Goal: Obtain resource: Obtain resource

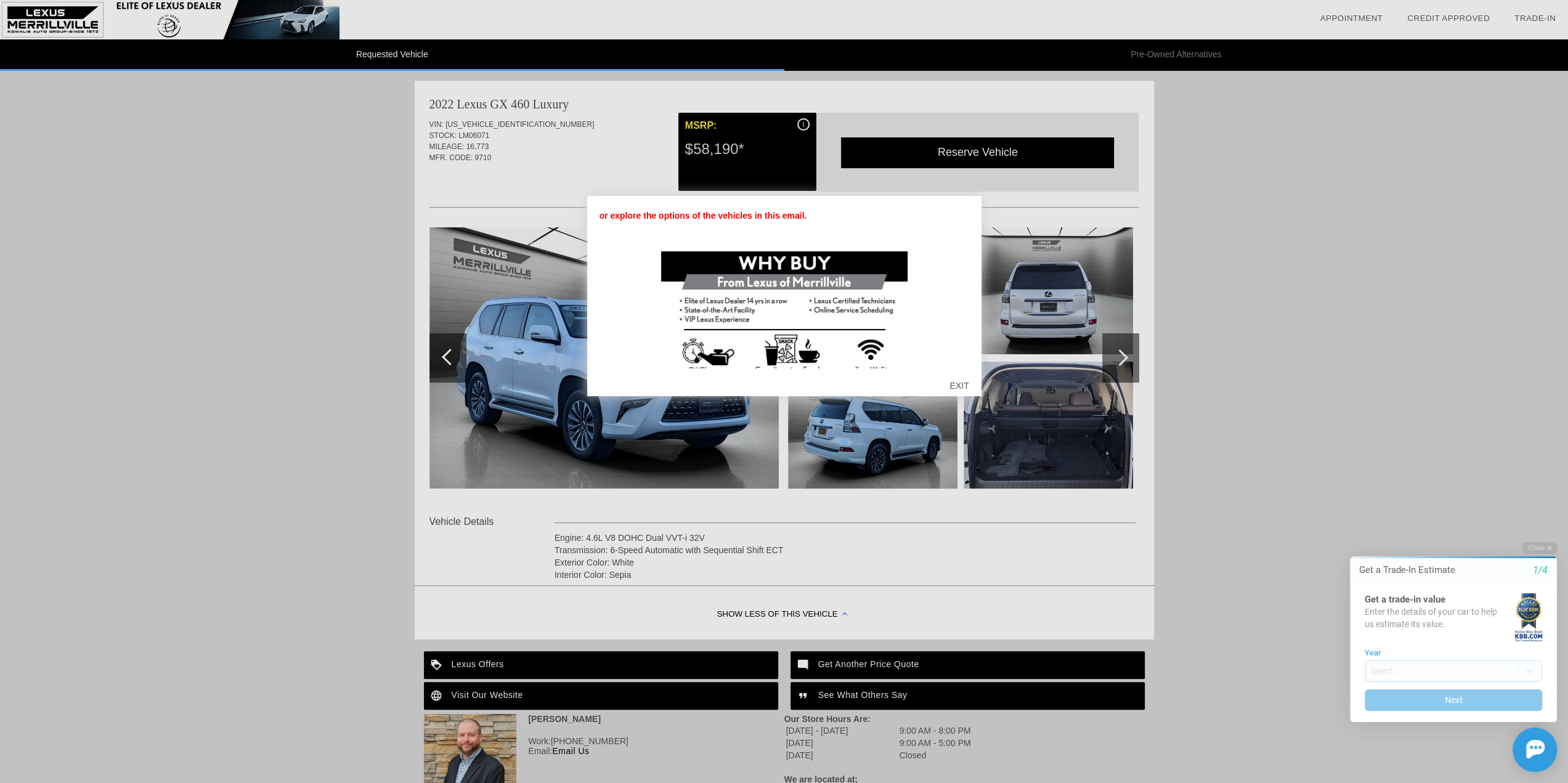
scroll to position [155, 0]
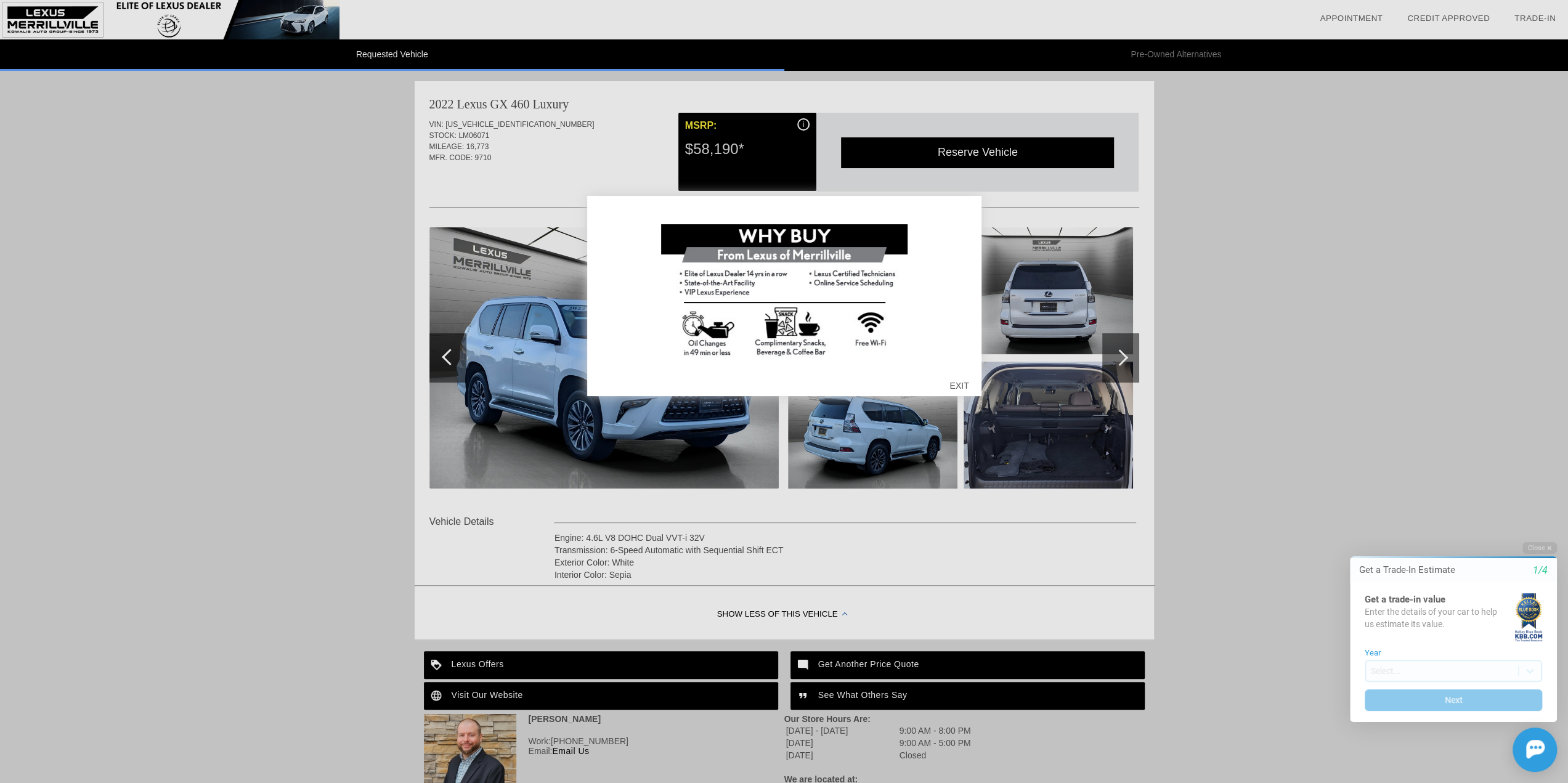
click at [957, 383] on div "EXIT" at bounding box center [959, 385] width 44 height 37
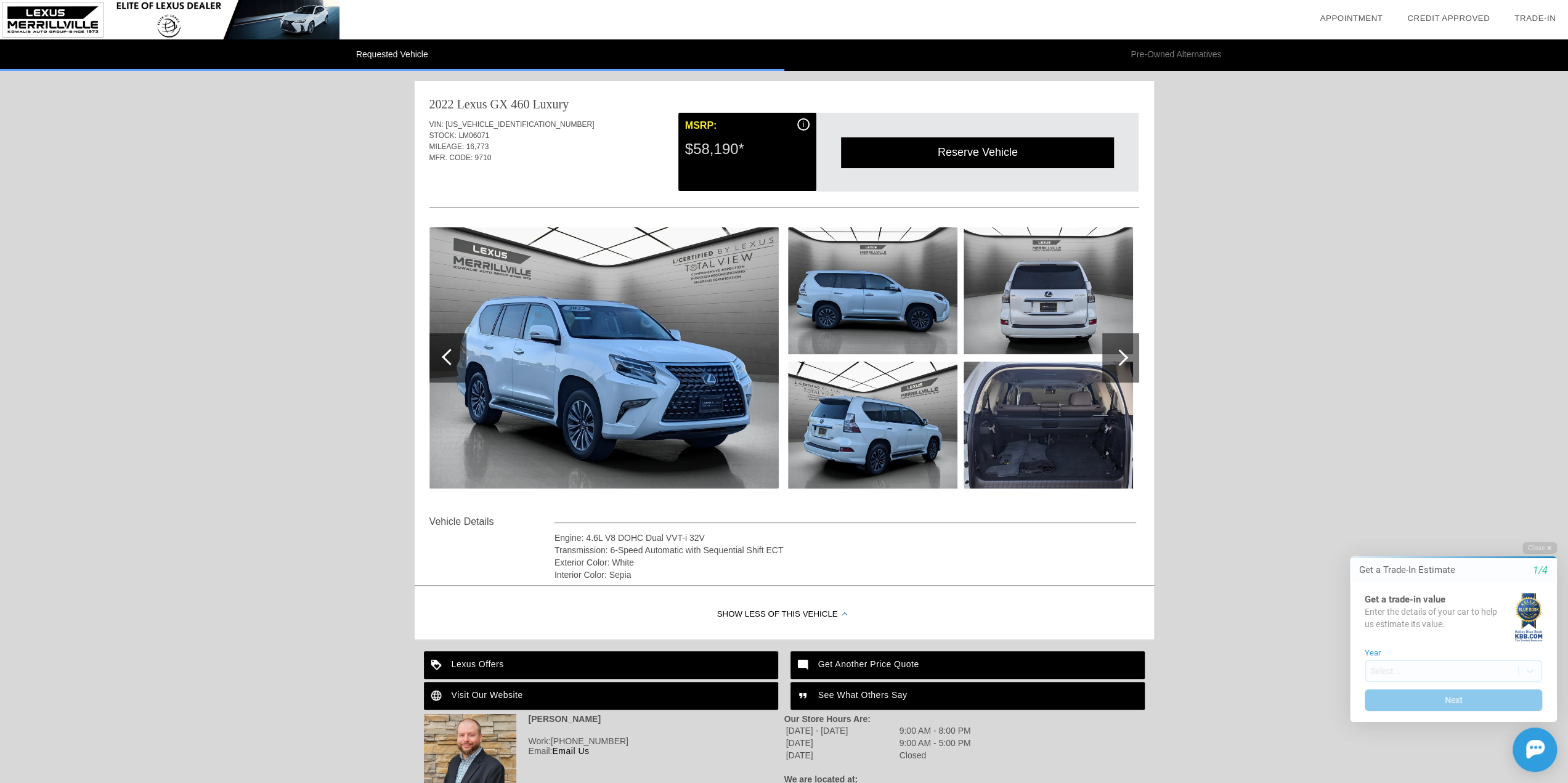
click at [574, 307] on img at bounding box center [604, 357] width 349 height 261
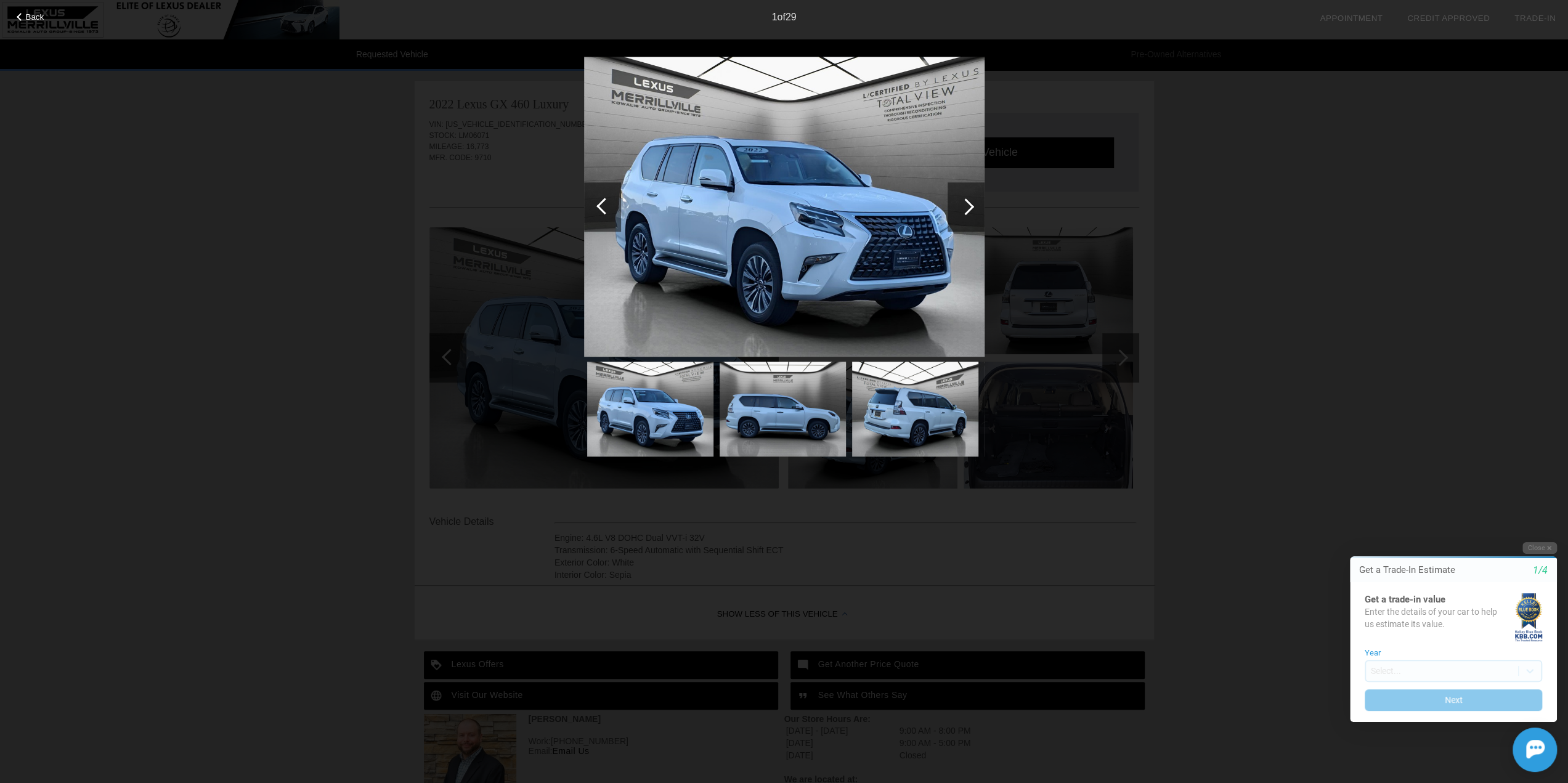
click at [815, 251] on img at bounding box center [784, 206] width 401 height 300
click at [967, 207] on div at bounding box center [966, 207] width 17 height 17
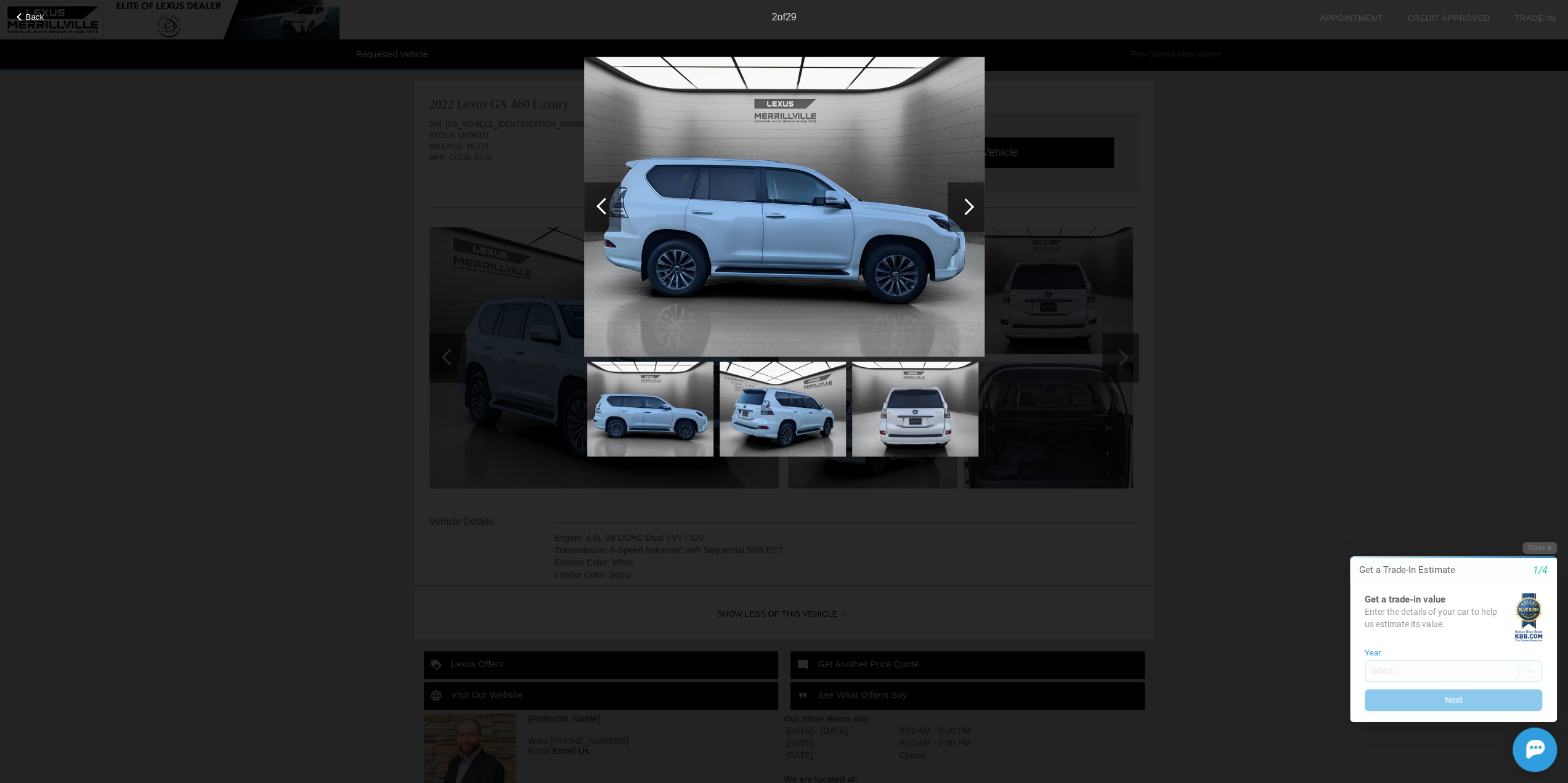
click at [967, 207] on div at bounding box center [966, 207] width 17 height 17
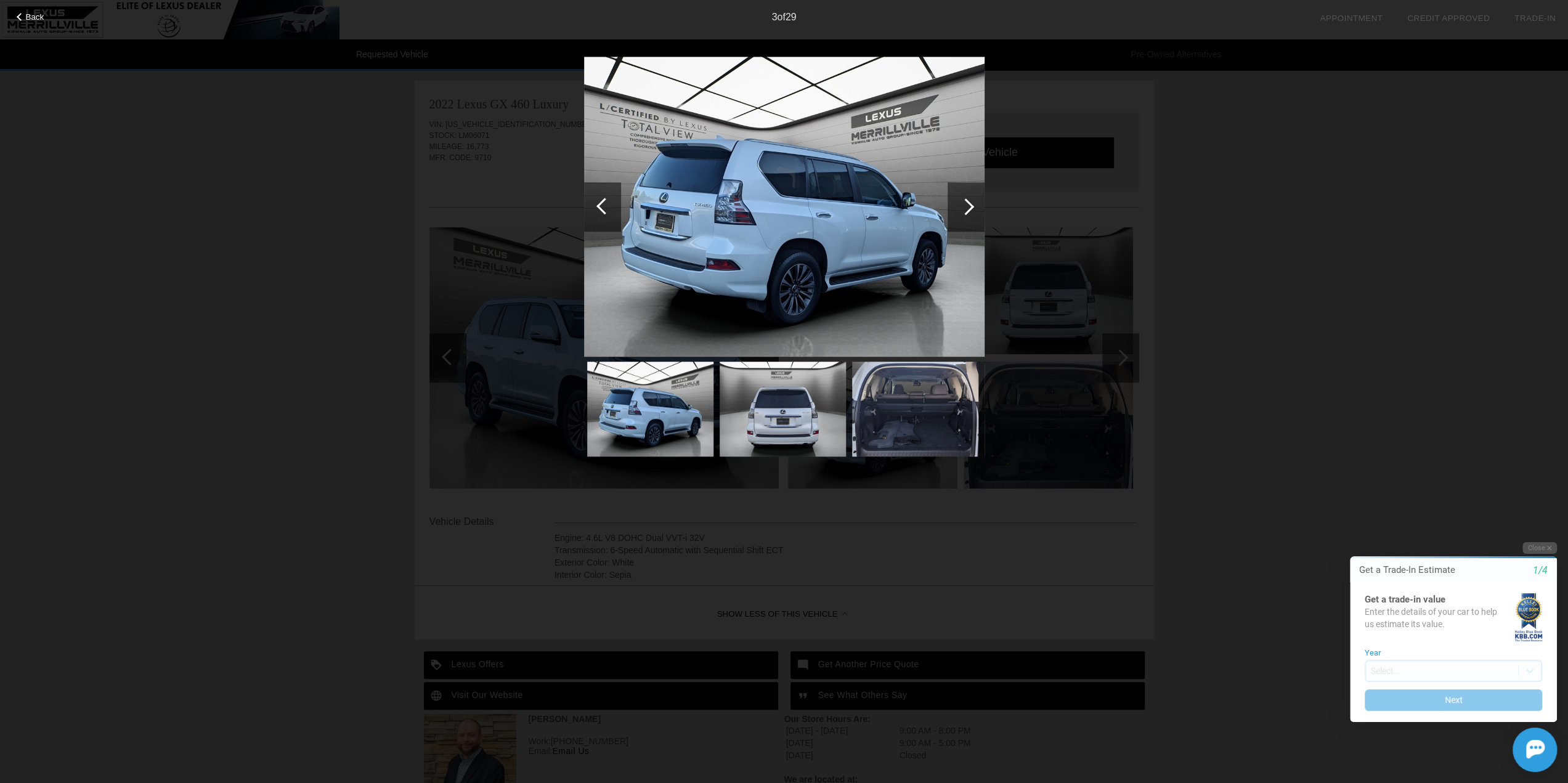
click at [967, 207] on div at bounding box center [966, 207] width 17 height 17
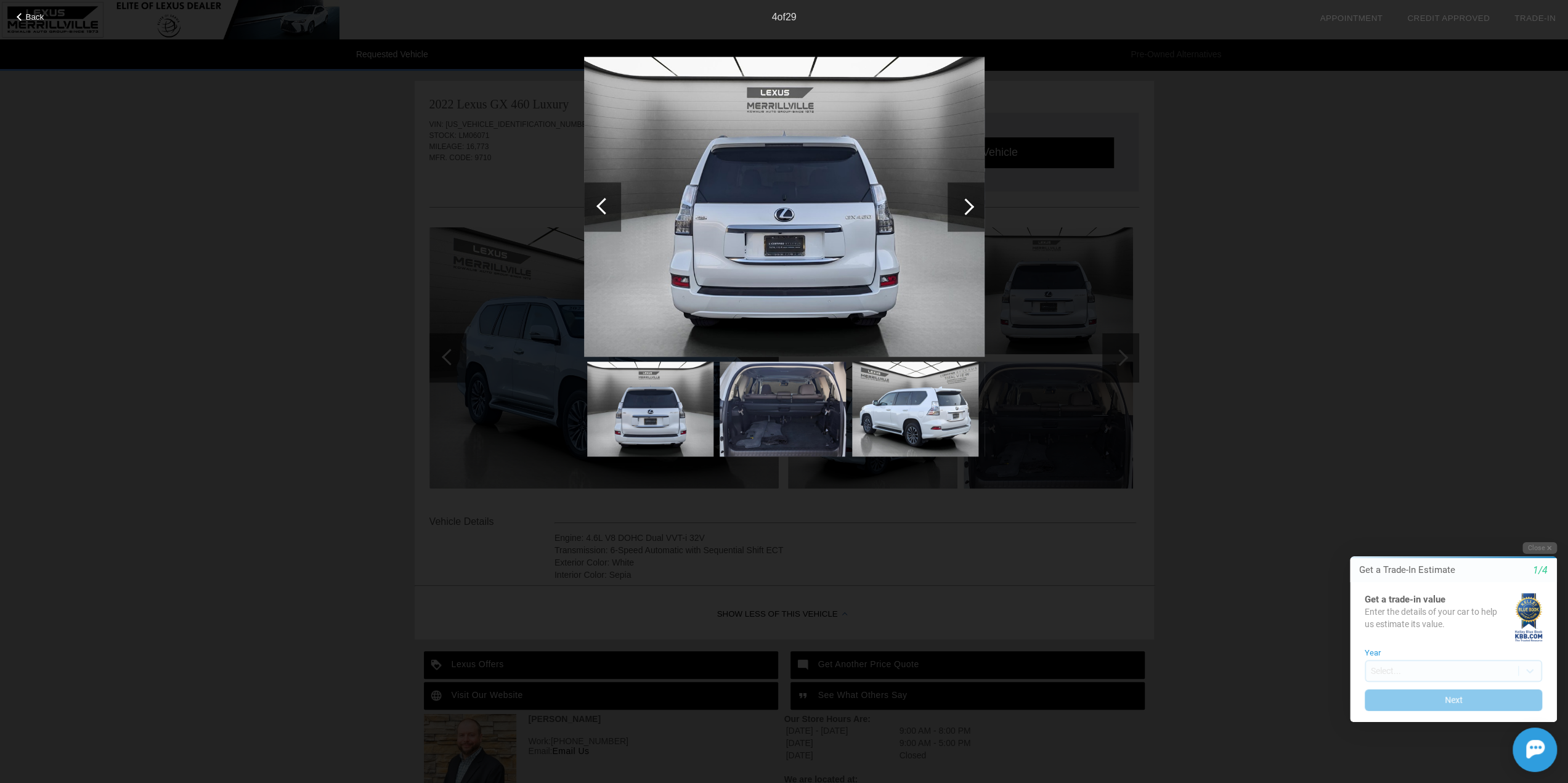
click at [971, 206] on div at bounding box center [966, 207] width 17 height 17
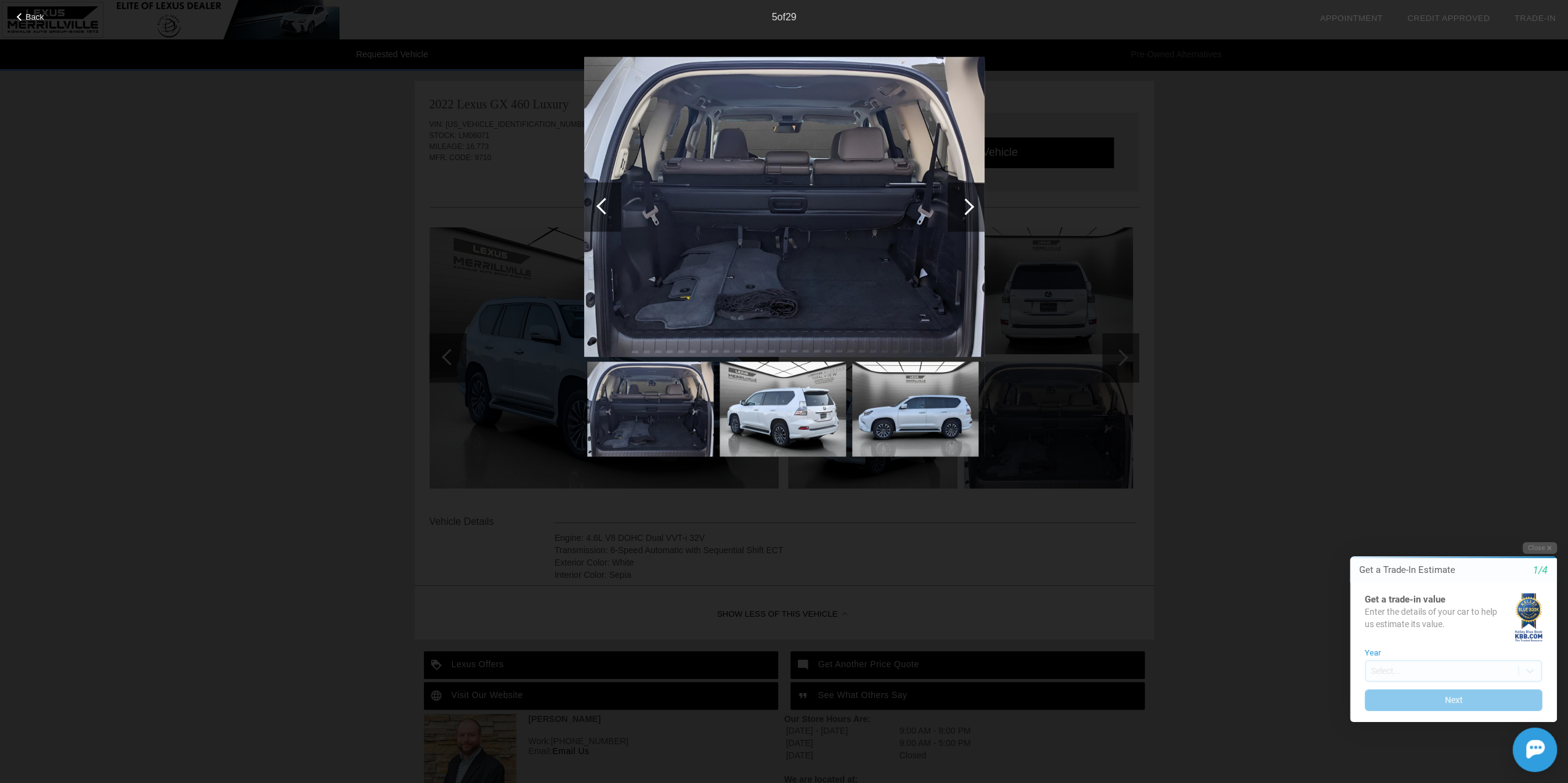
click at [963, 205] on div at bounding box center [966, 207] width 17 height 17
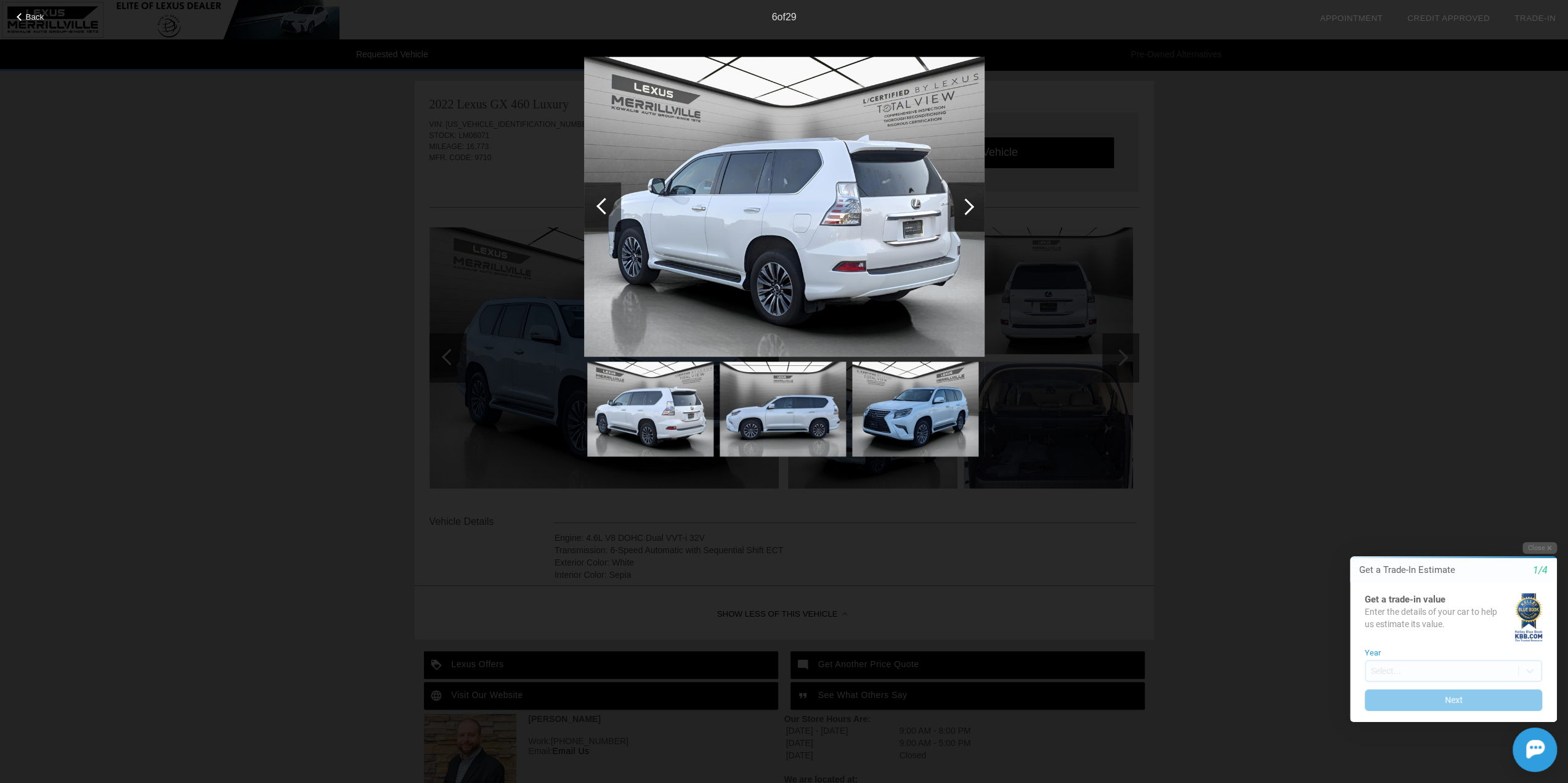
click at [962, 205] on div at bounding box center [966, 207] width 17 height 17
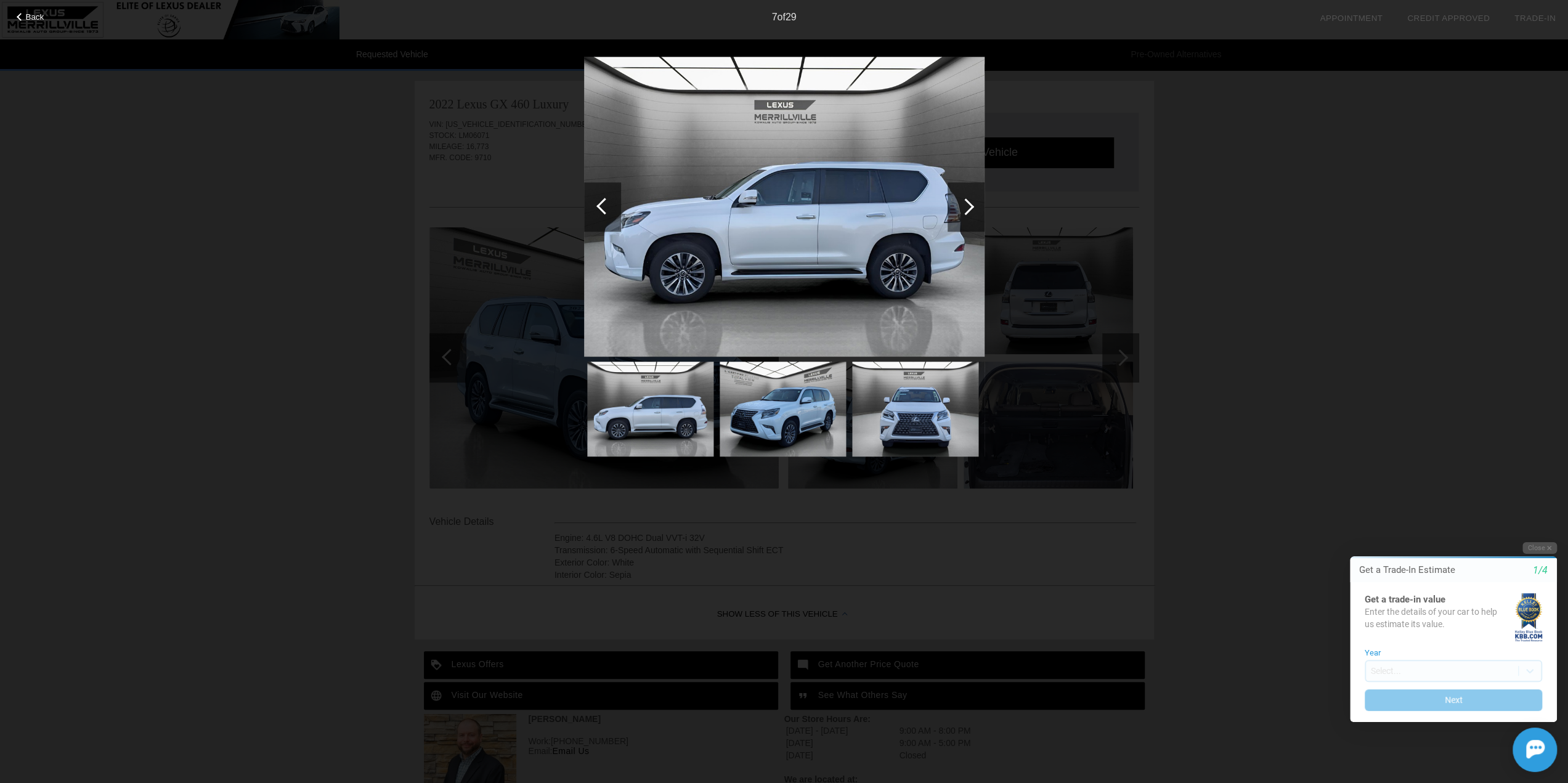
click at [967, 204] on div at bounding box center [966, 207] width 17 height 17
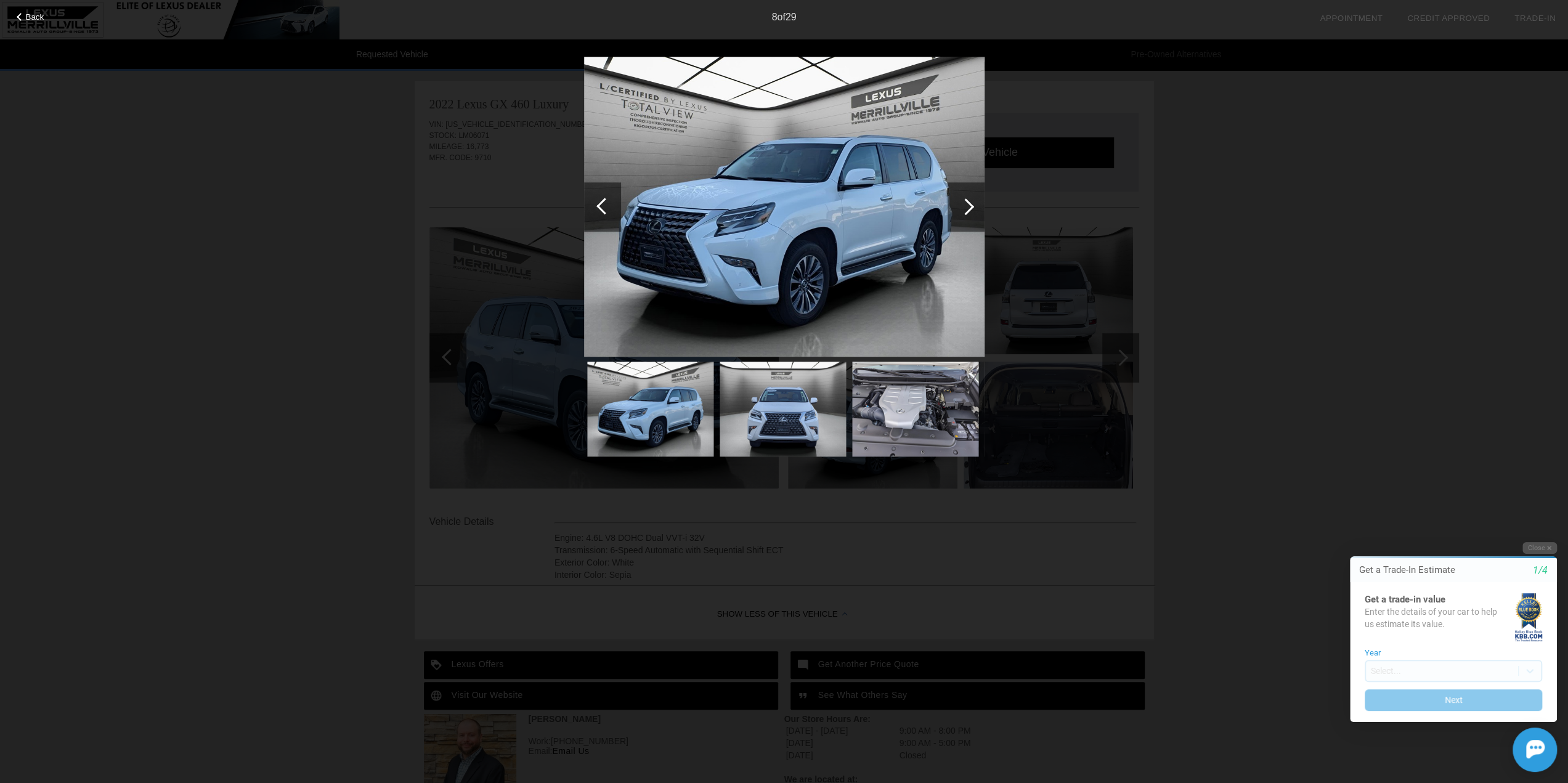
click at [967, 204] on div at bounding box center [966, 207] width 17 height 17
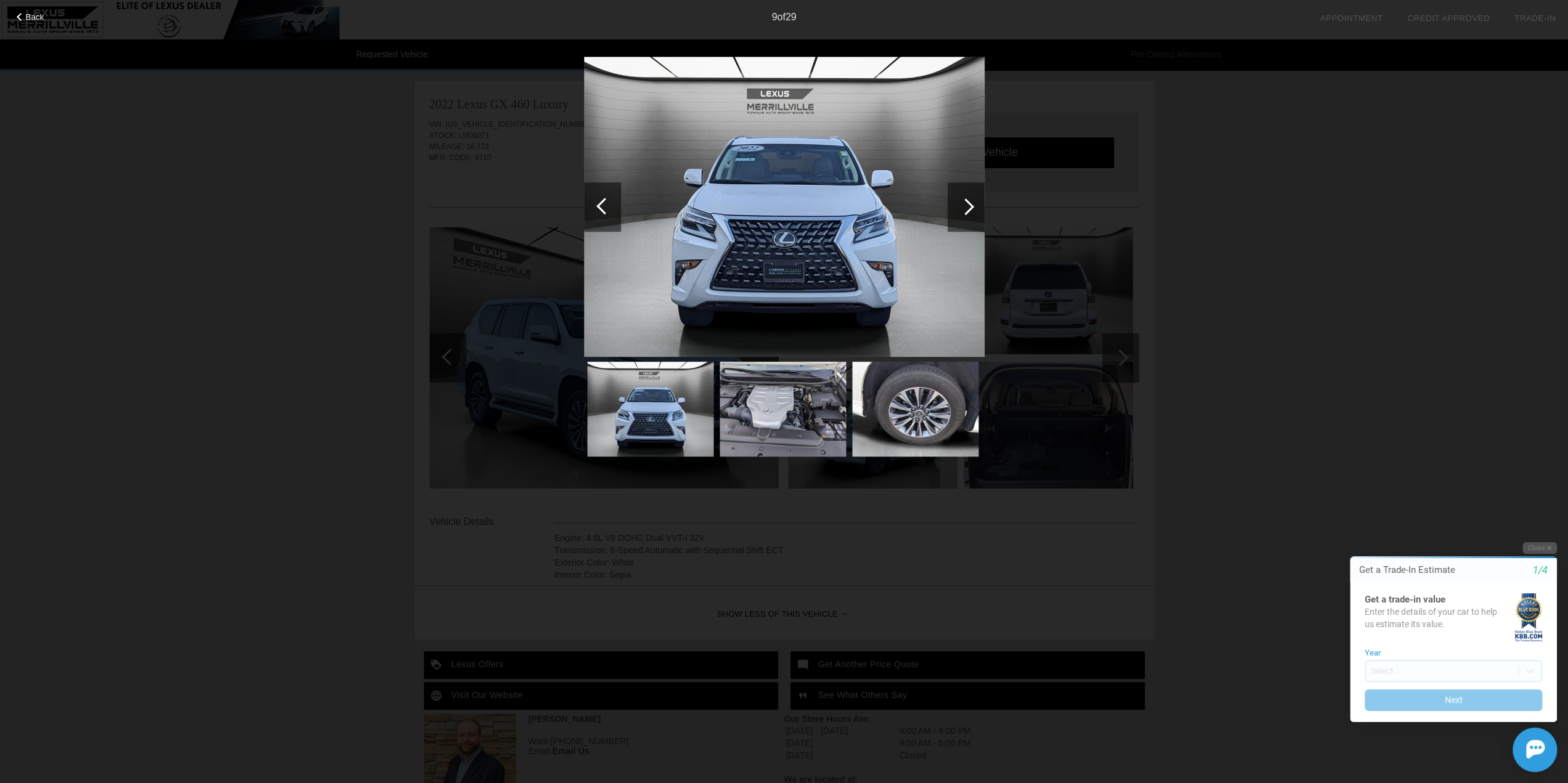
click at [967, 204] on div at bounding box center [966, 207] width 17 height 17
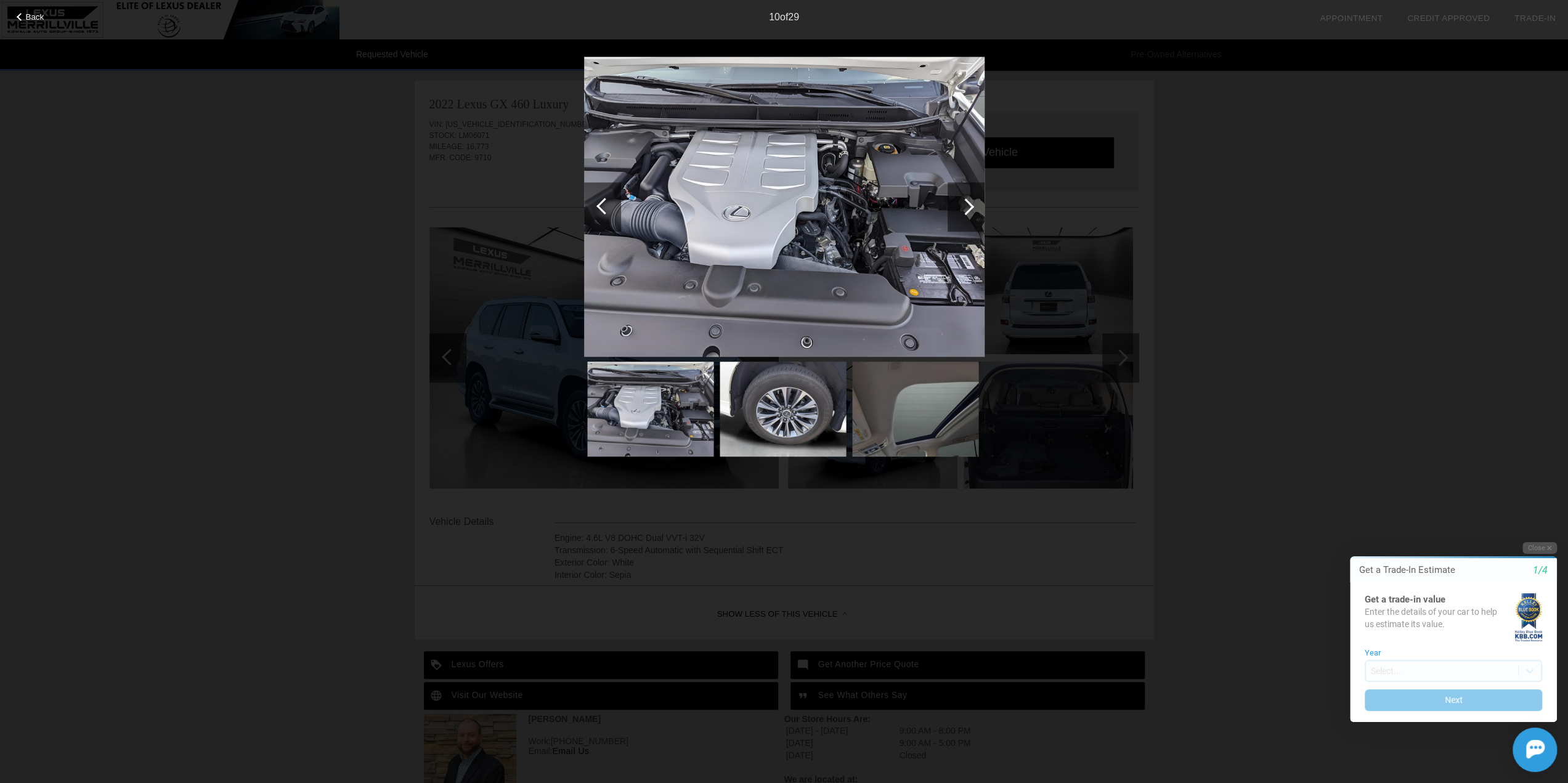
click at [967, 204] on div at bounding box center [966, 207] width 17 height 17
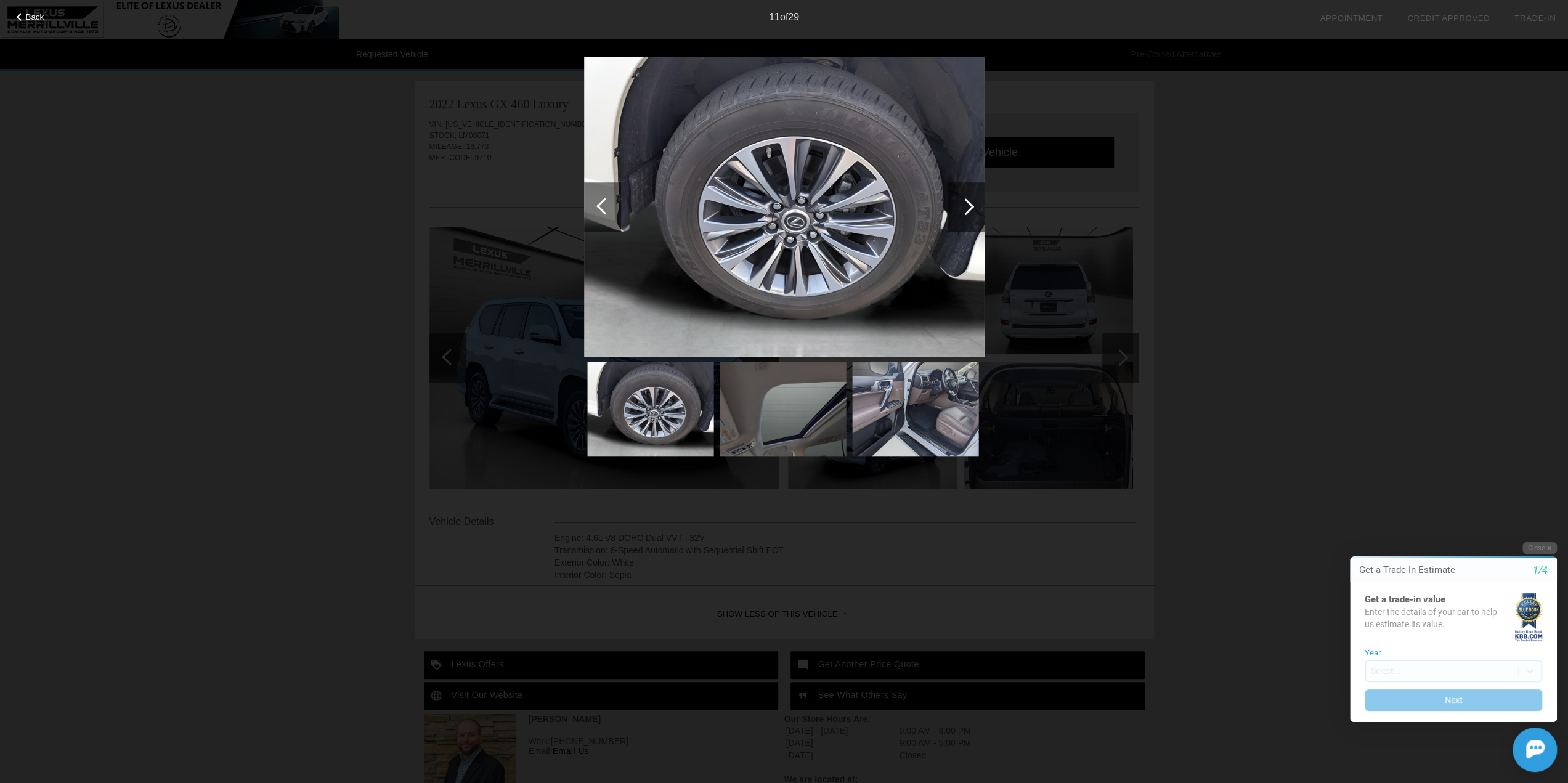
click at [967, 204] on div at bounding box center [966, 207] width 17 height 17
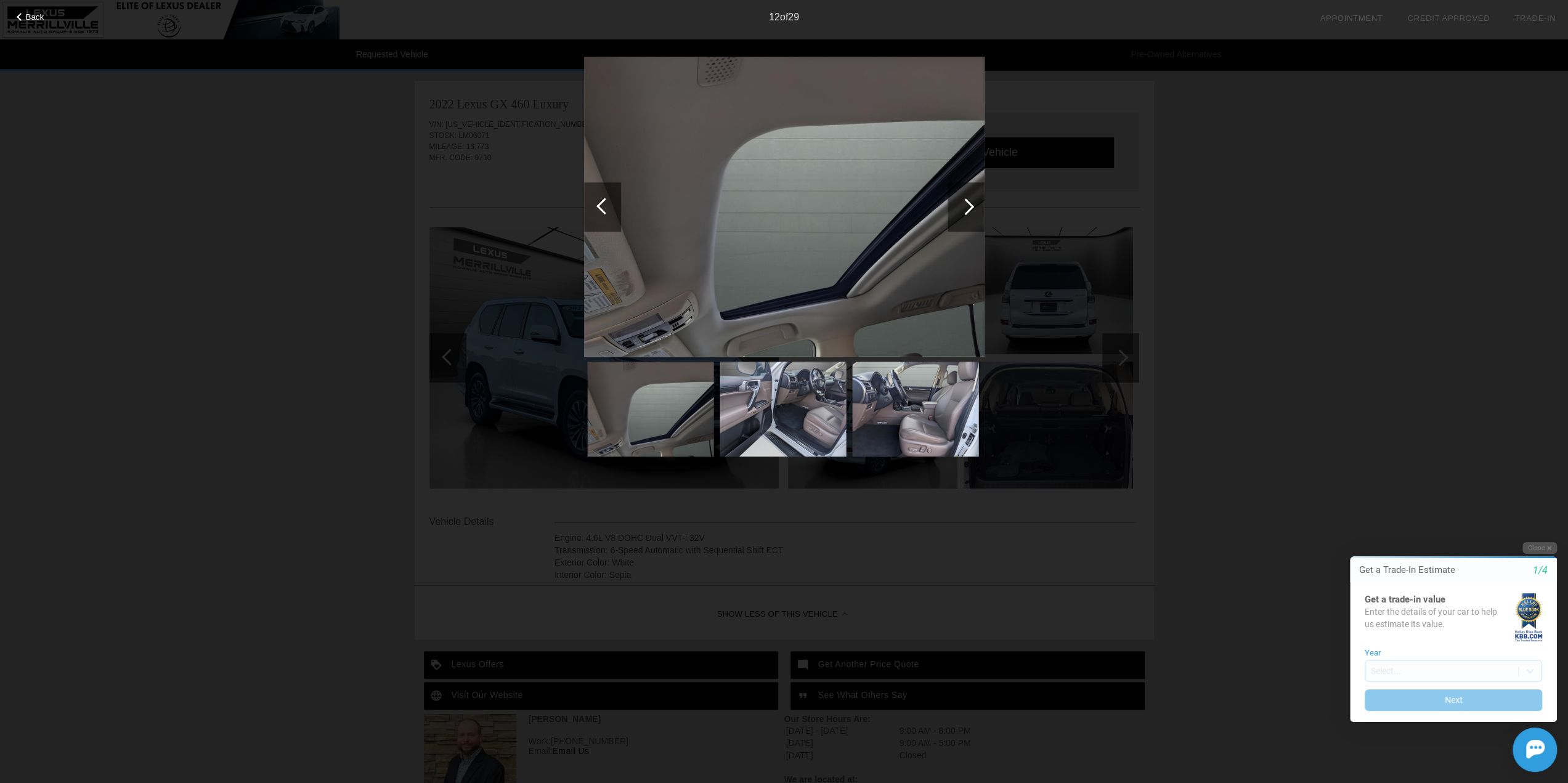
click at [967, 204] on div at bounding box center [966, 207] width 17 height 17
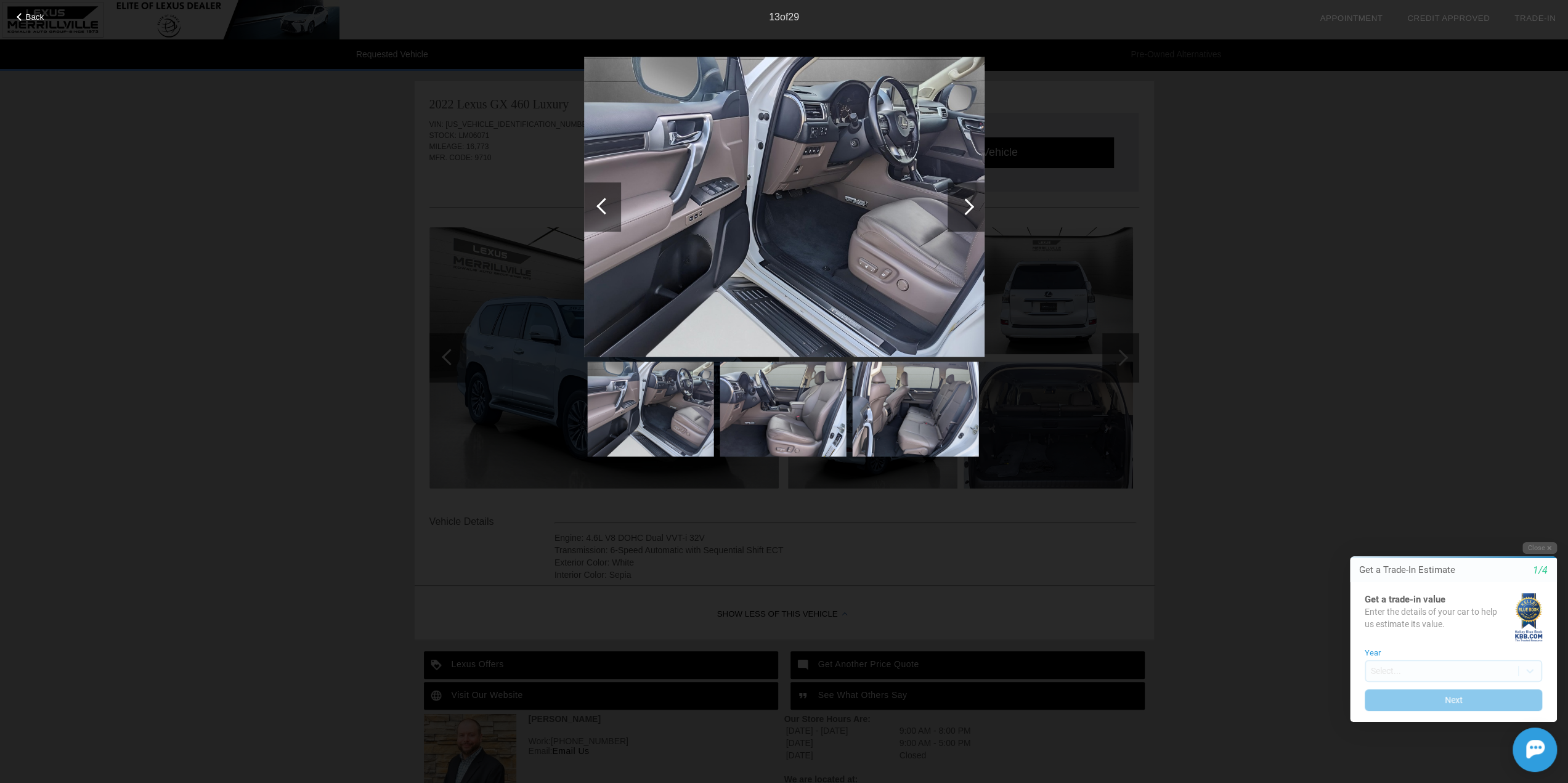
click at [967, 204] on div at bounding box center [966, 207] width 17 height 17
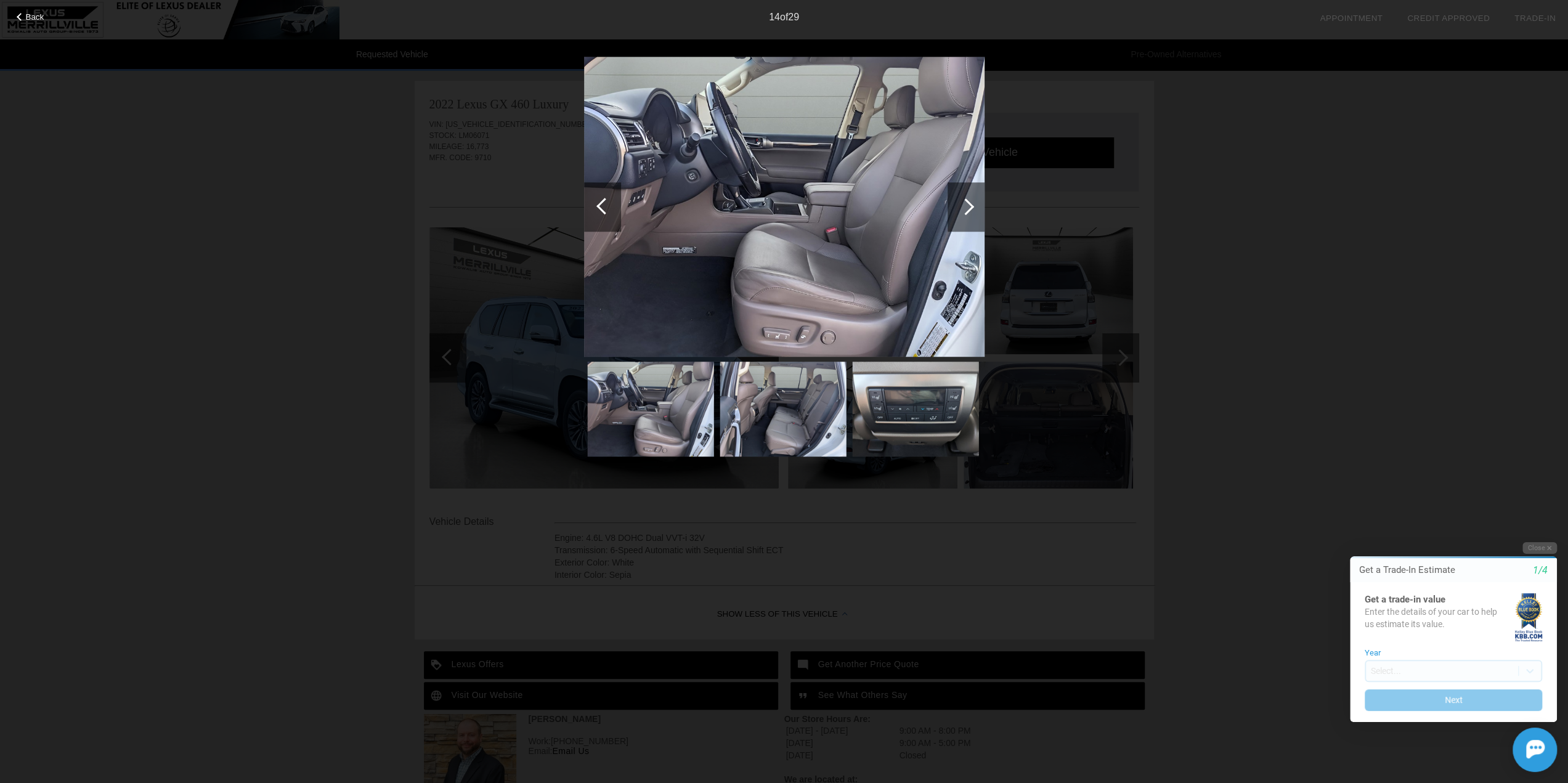
click at [967, 204] on div at bounding box center [966, 207] width 17 height 17
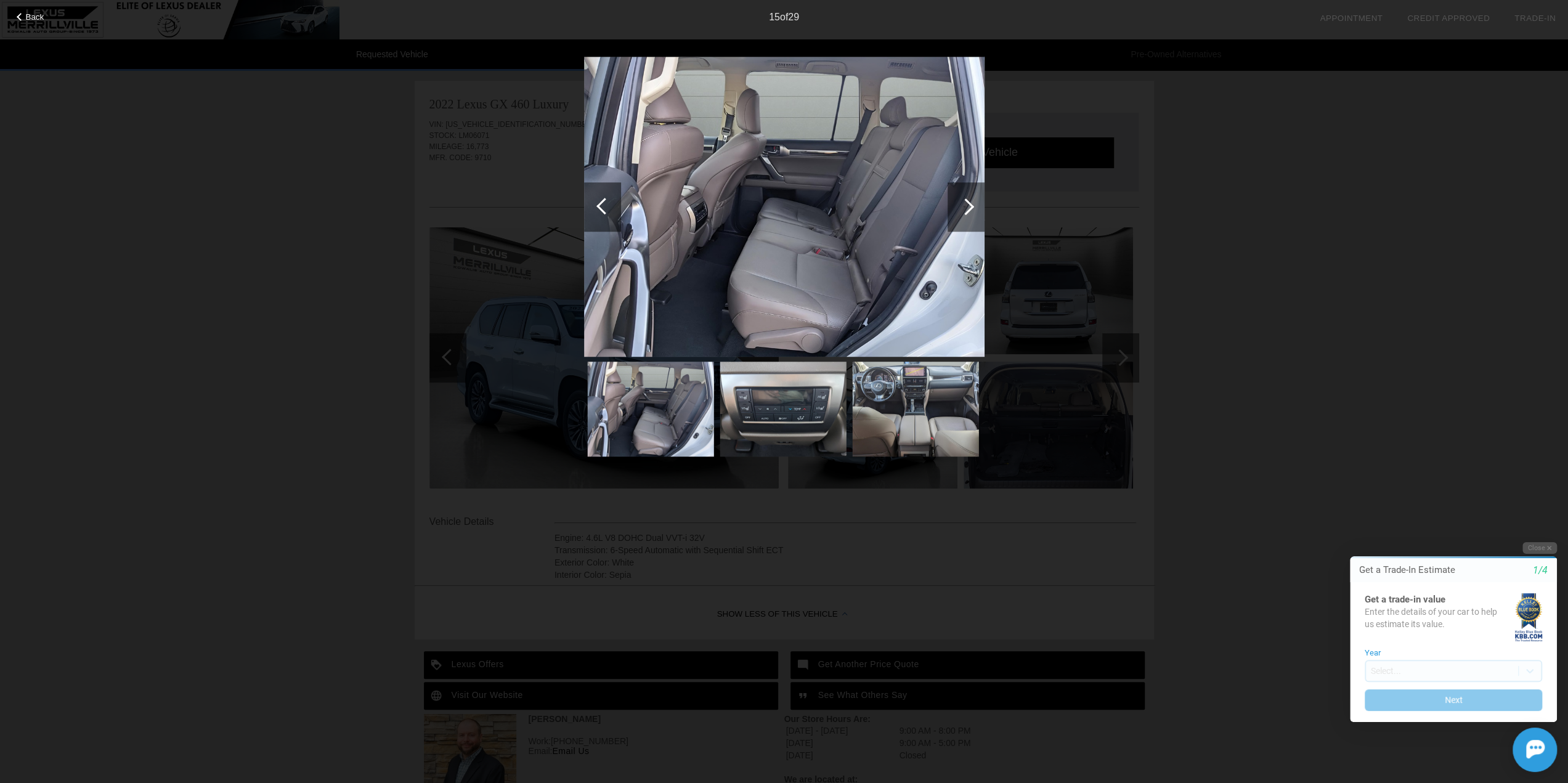
click at [967, 204] on div at bounding box center [966, 207] width 17 height 17
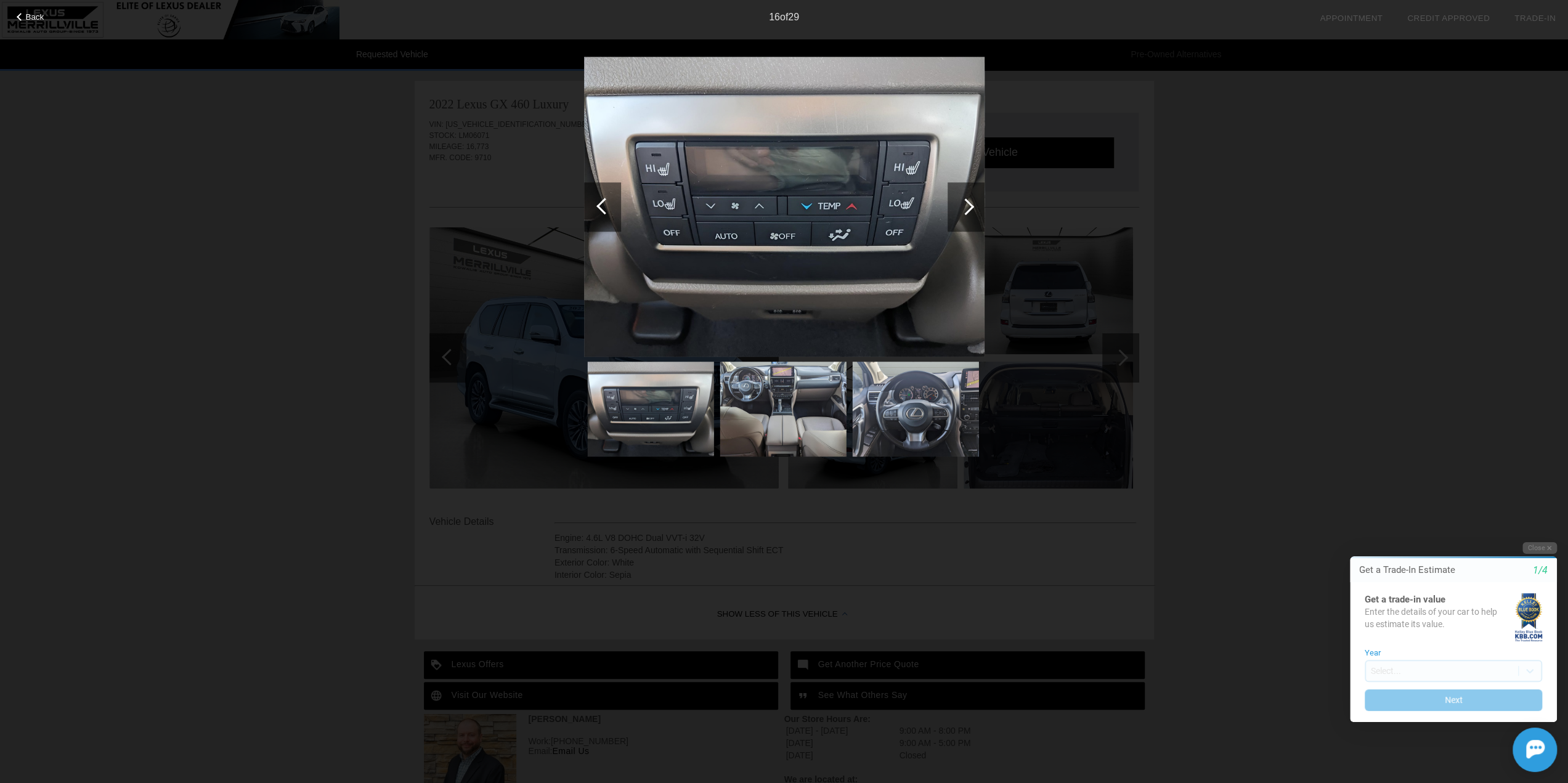
click at [967, 204] on div at bounding box center [966, 207] width 17 height 17
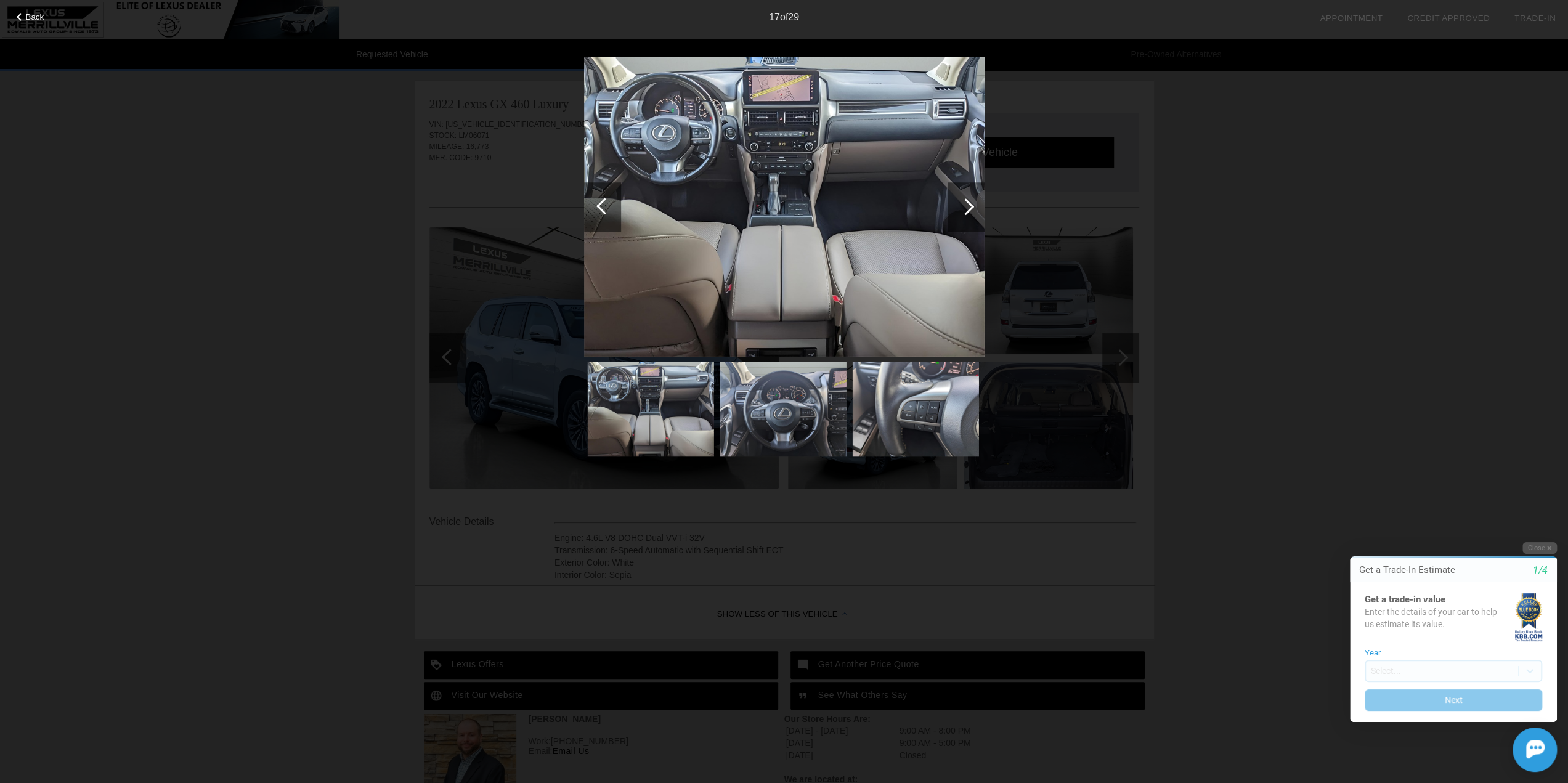
click at [967, 204] on div at bounding box center [966, 207] width 17 height 17
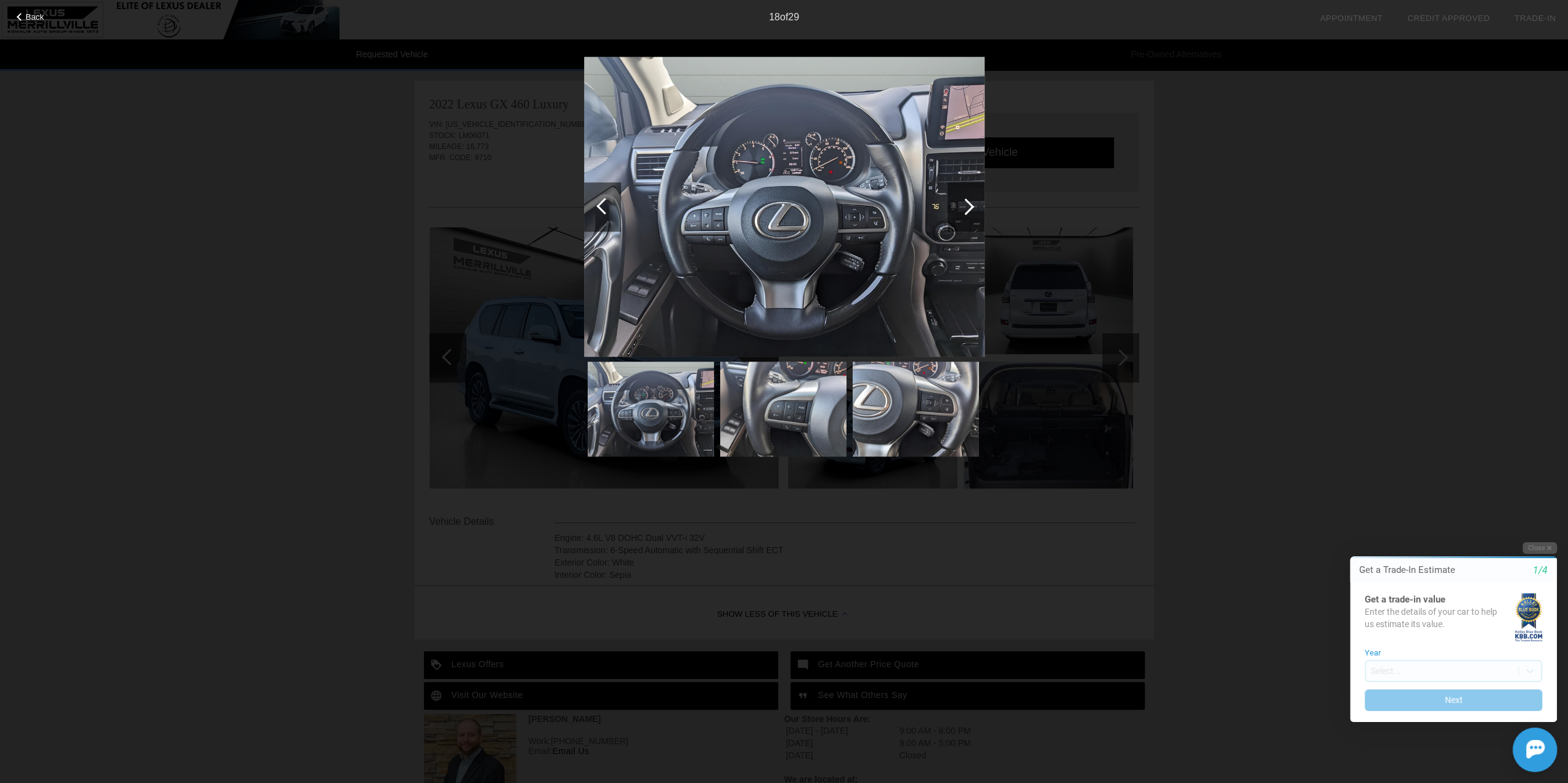
click at [967, 204] on div at bounding box center [966, 207] width 17 height 17
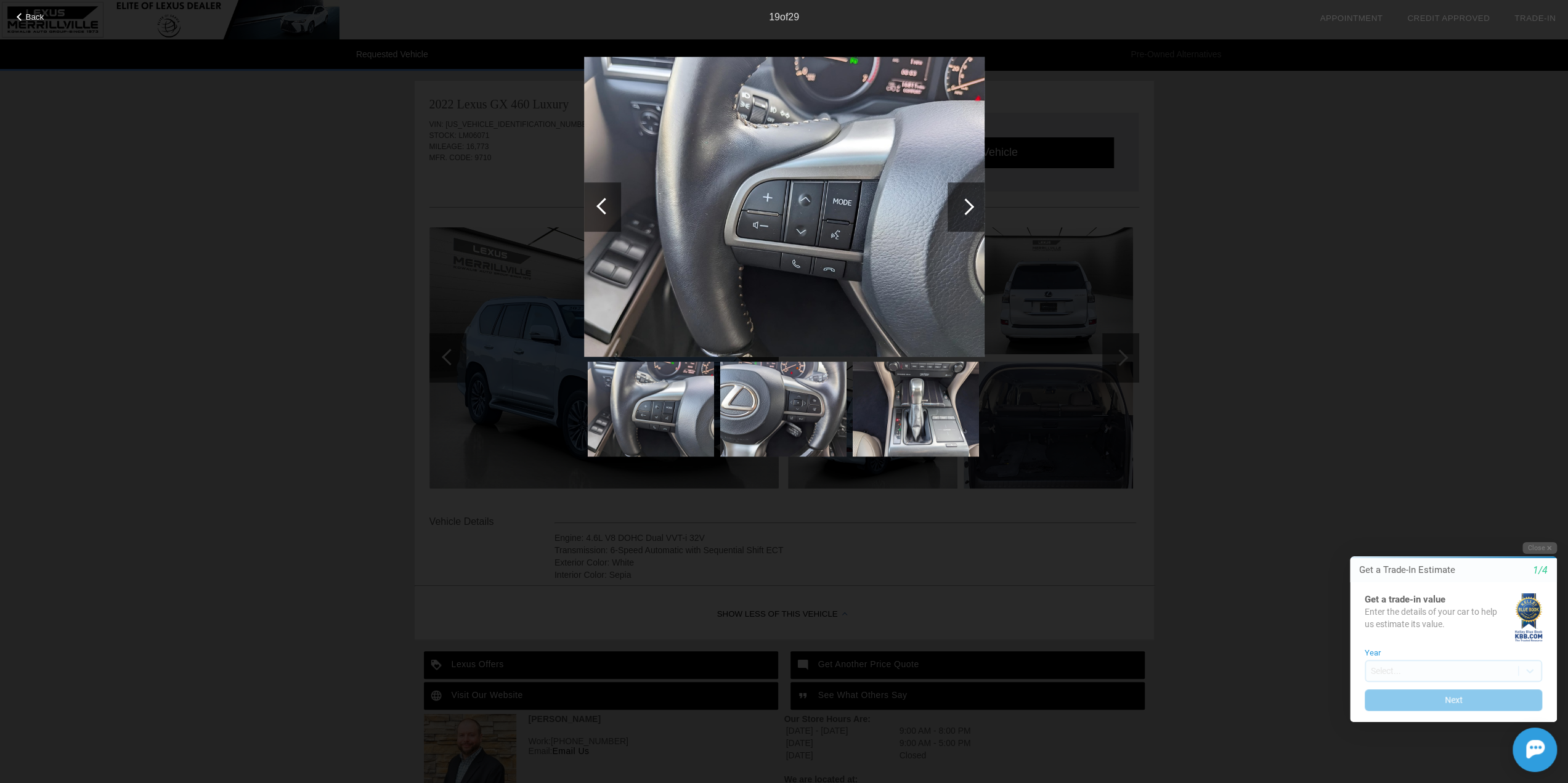
click at [967, 204] on div at bounding box center [966, 207] width 17 height 17
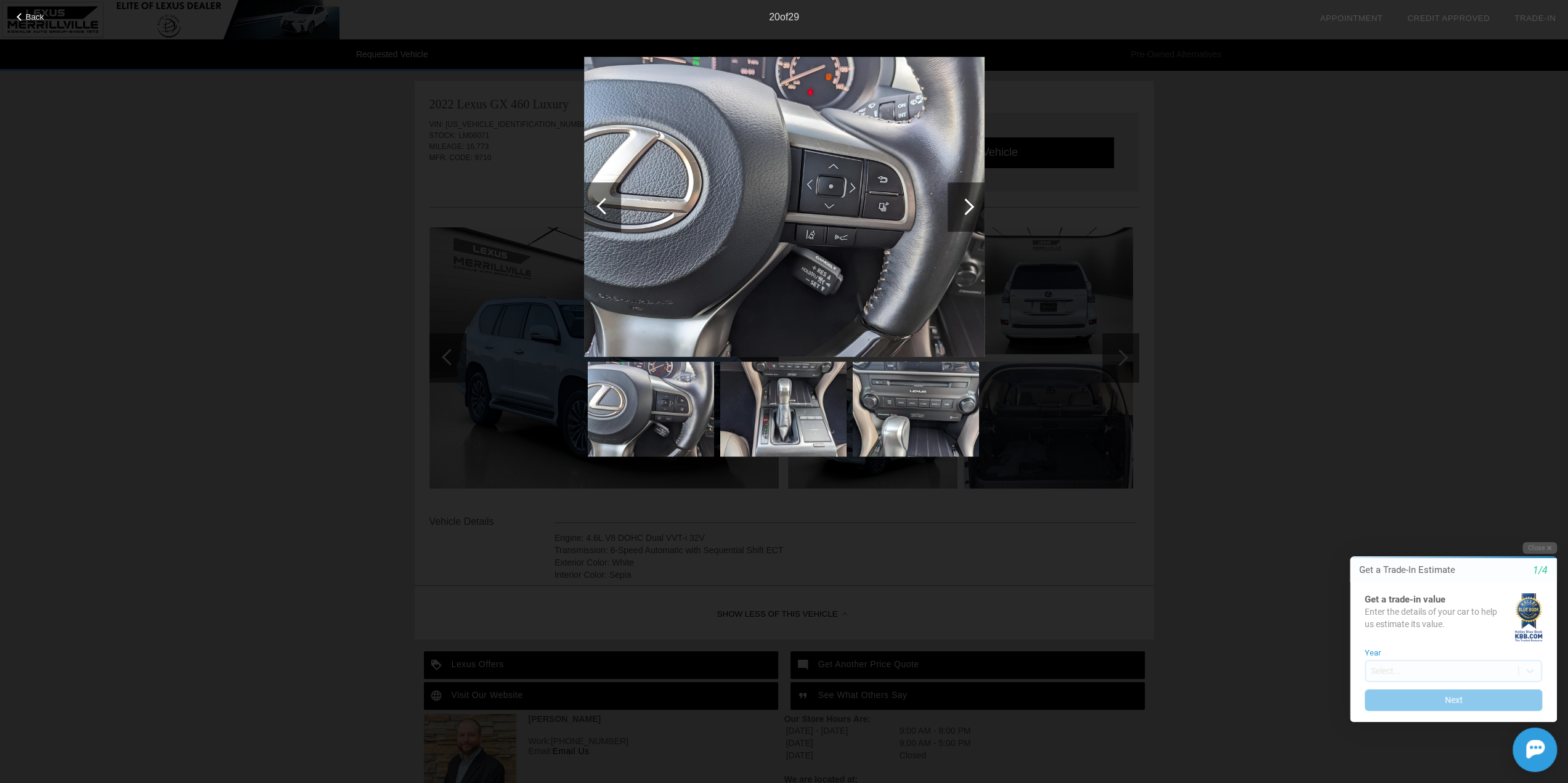
click at [967, 204] on div at bounding box center [966, 207] width 17 height 17
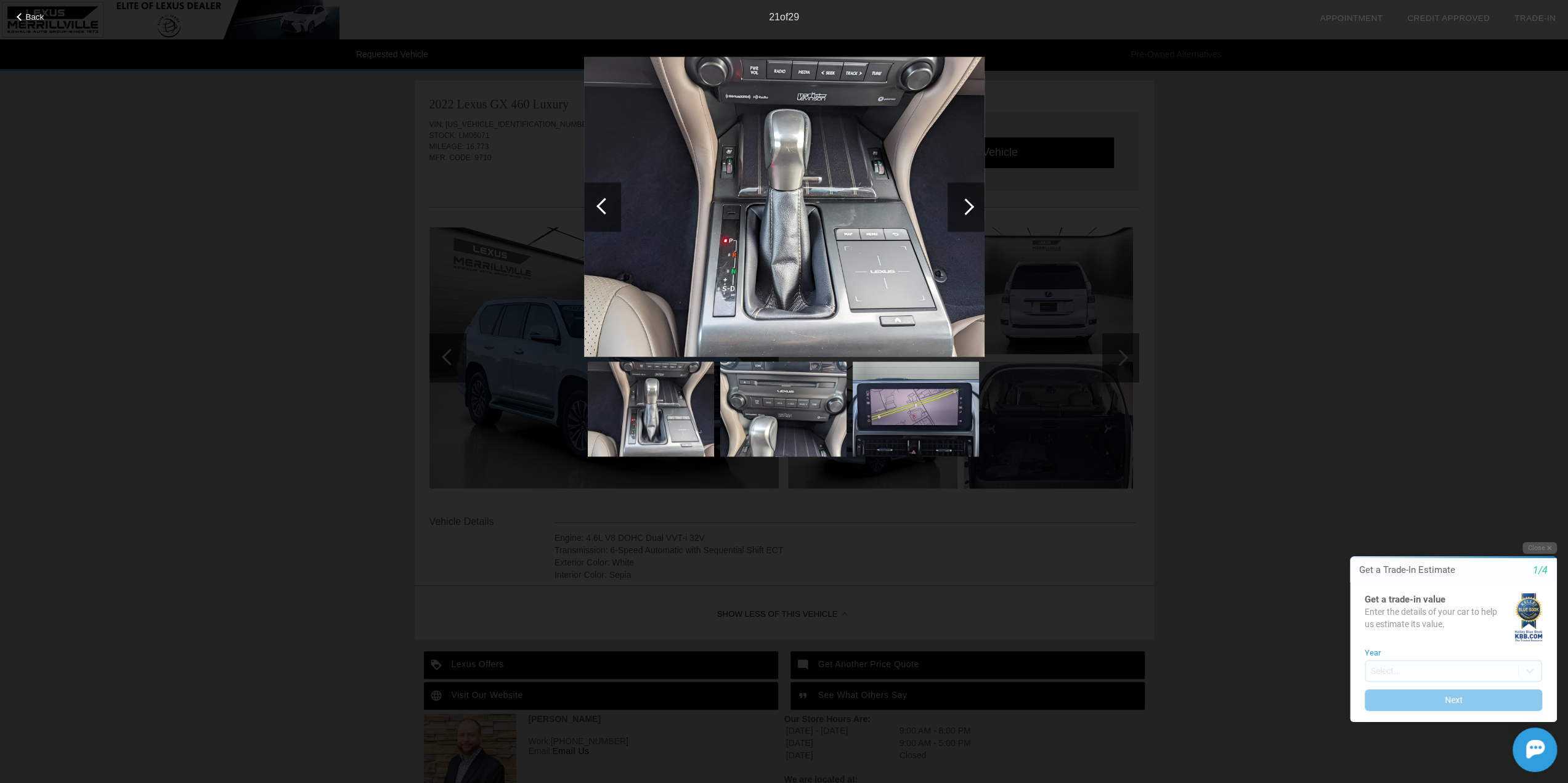
click at [964, 204] on div at bounding box center [966, 207] width 17 height 17
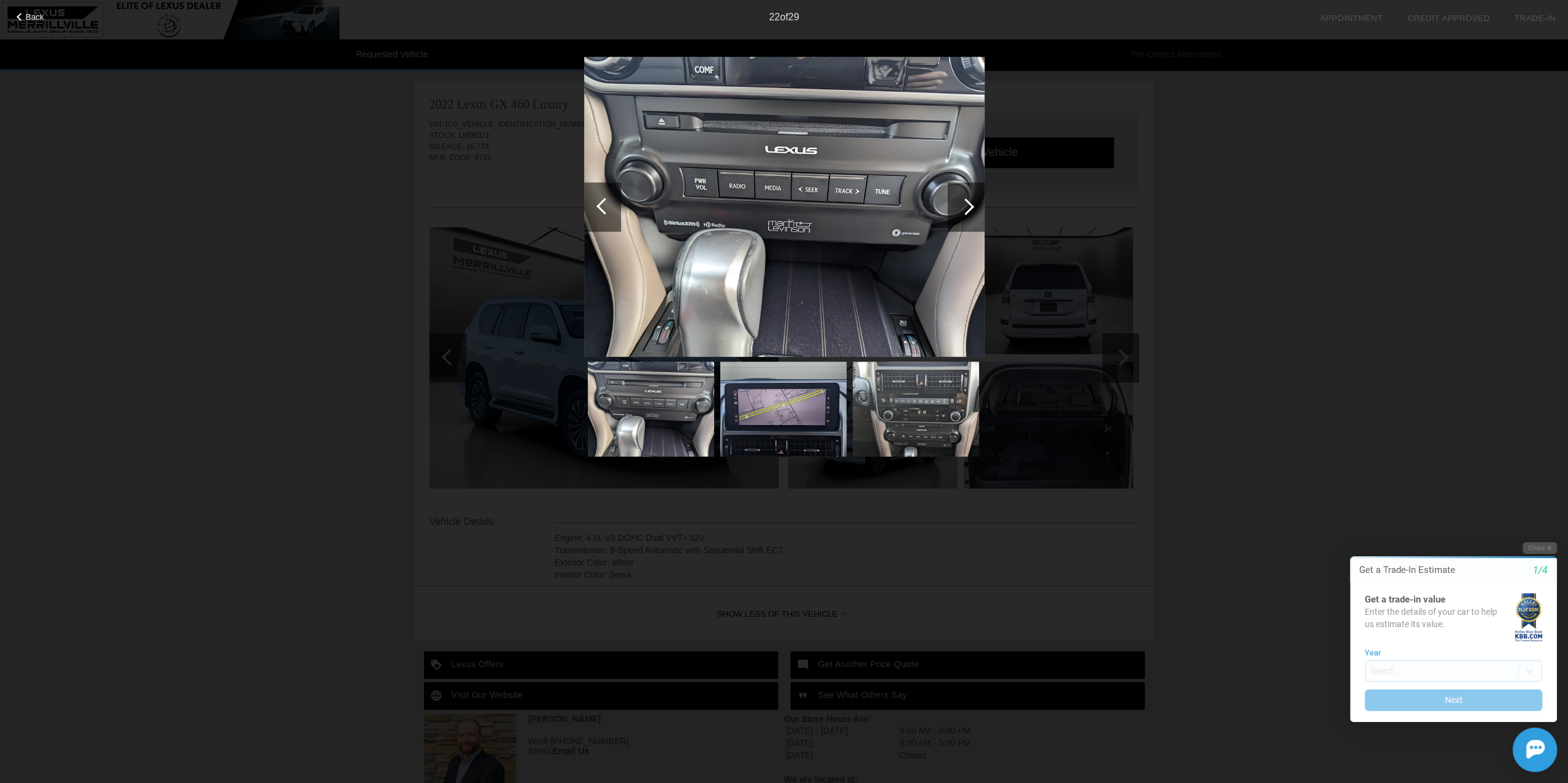
click at [960, 203] on div at bounding box center [966, 207] width 17 height 17
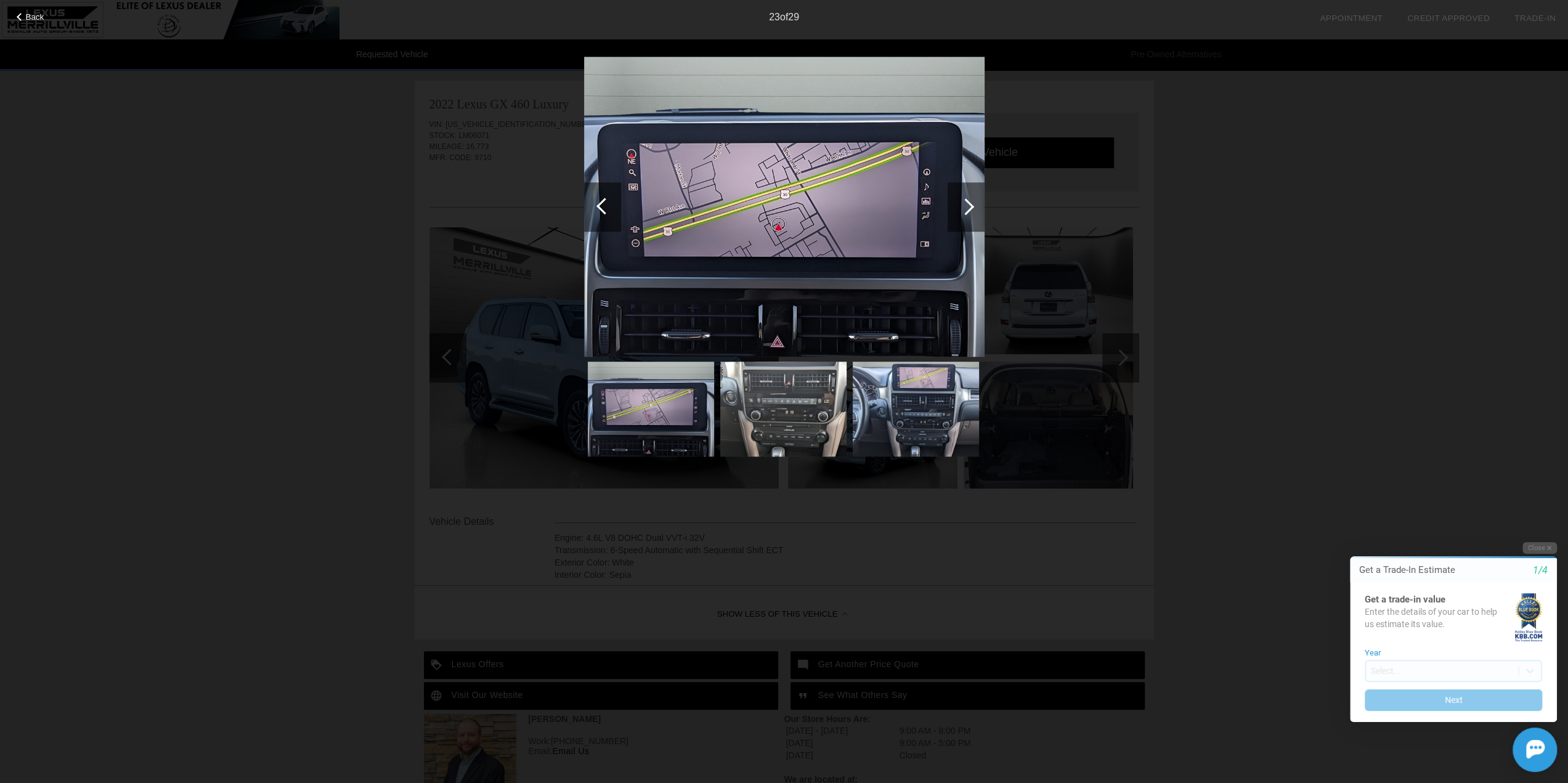
click at [967, 207] on div at bounding box center [966, 207] width 17 height 17
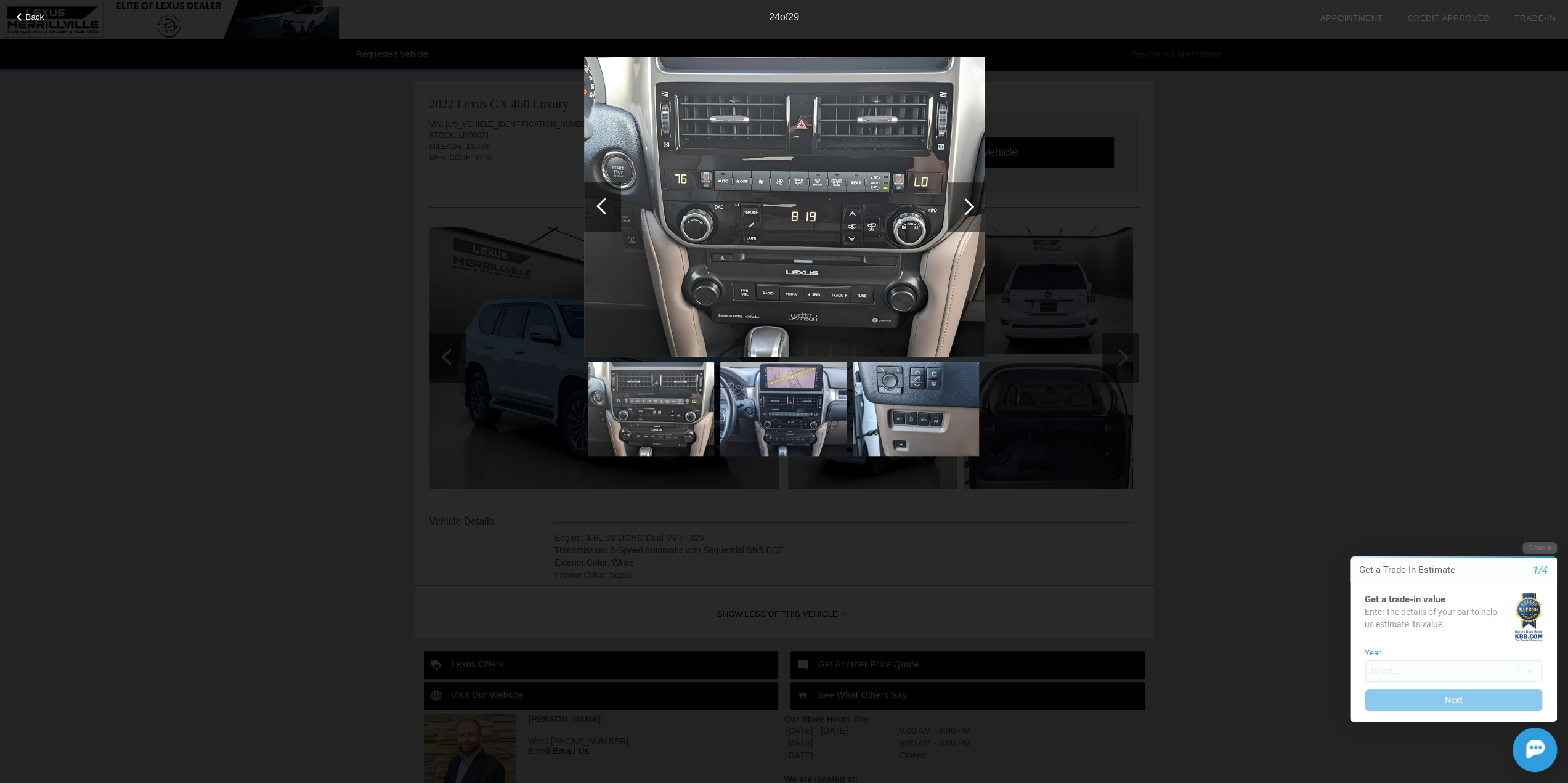
click at [967, 206] on div at bounding box center [966, 207] width 17 height 17
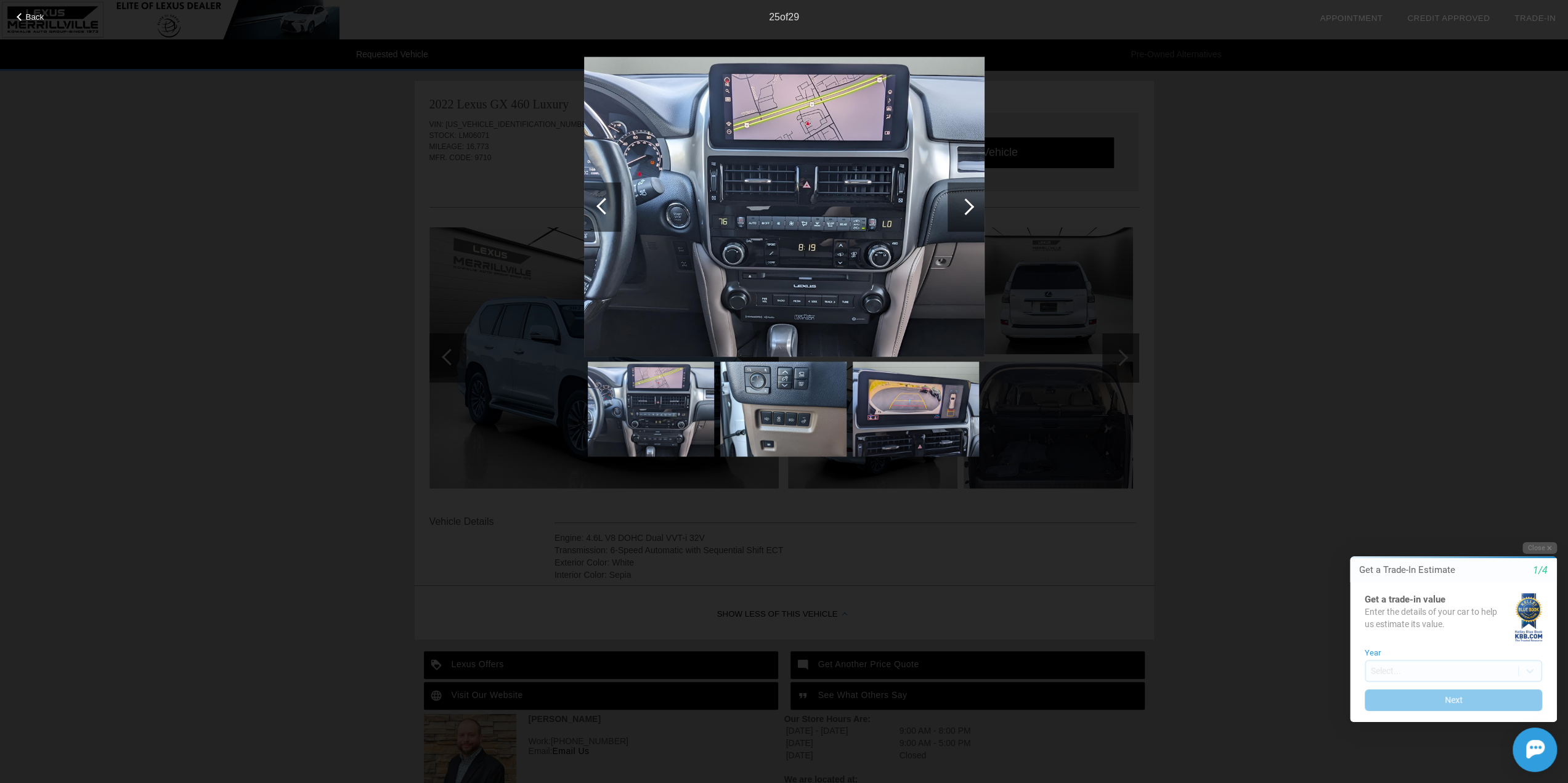
click at [967, 206] on div at bounding box center [966, 207] width 17 height 17
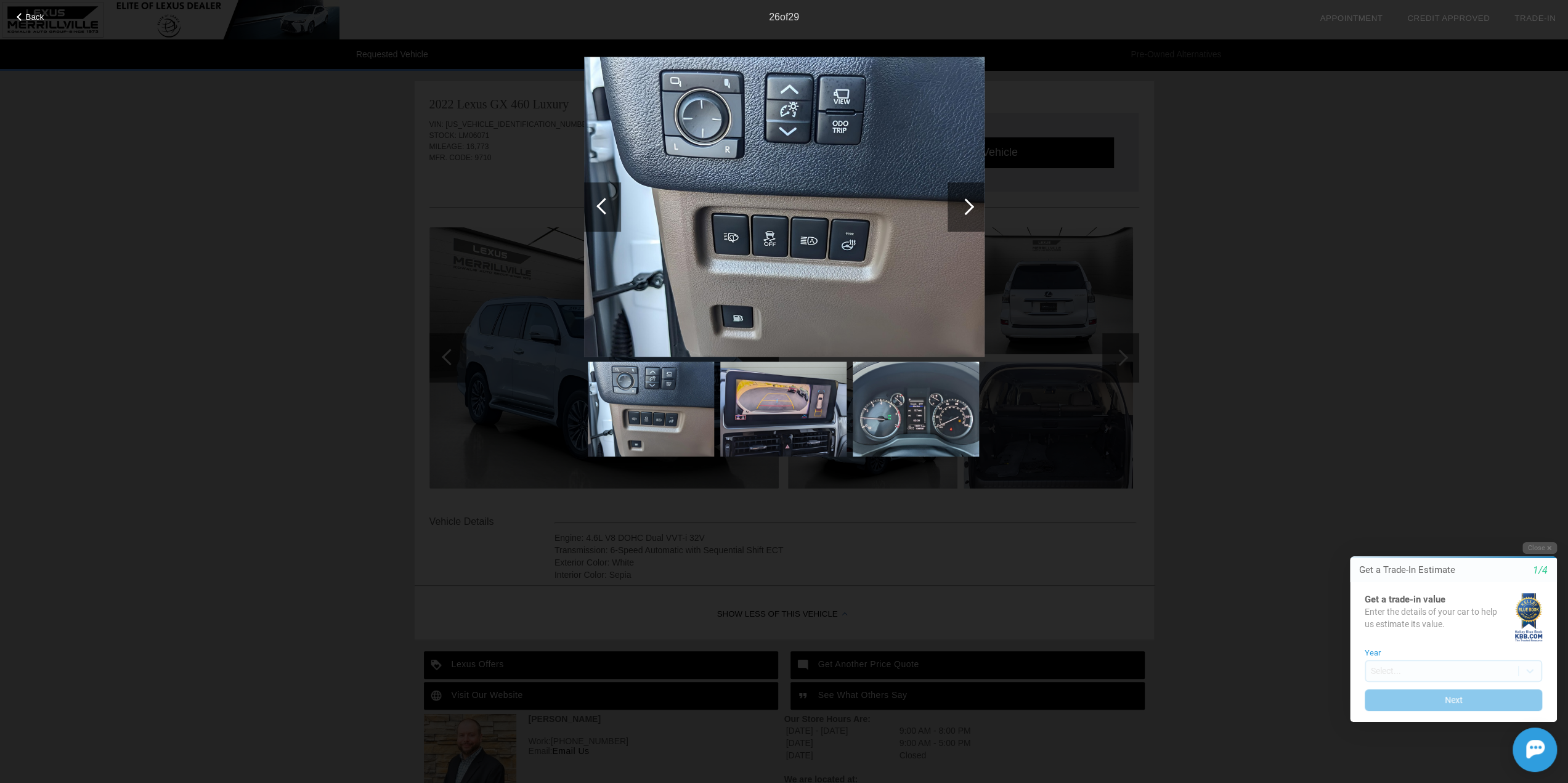
click at [967, 206] on div at bounding box center [966, 207] width 17 height 17
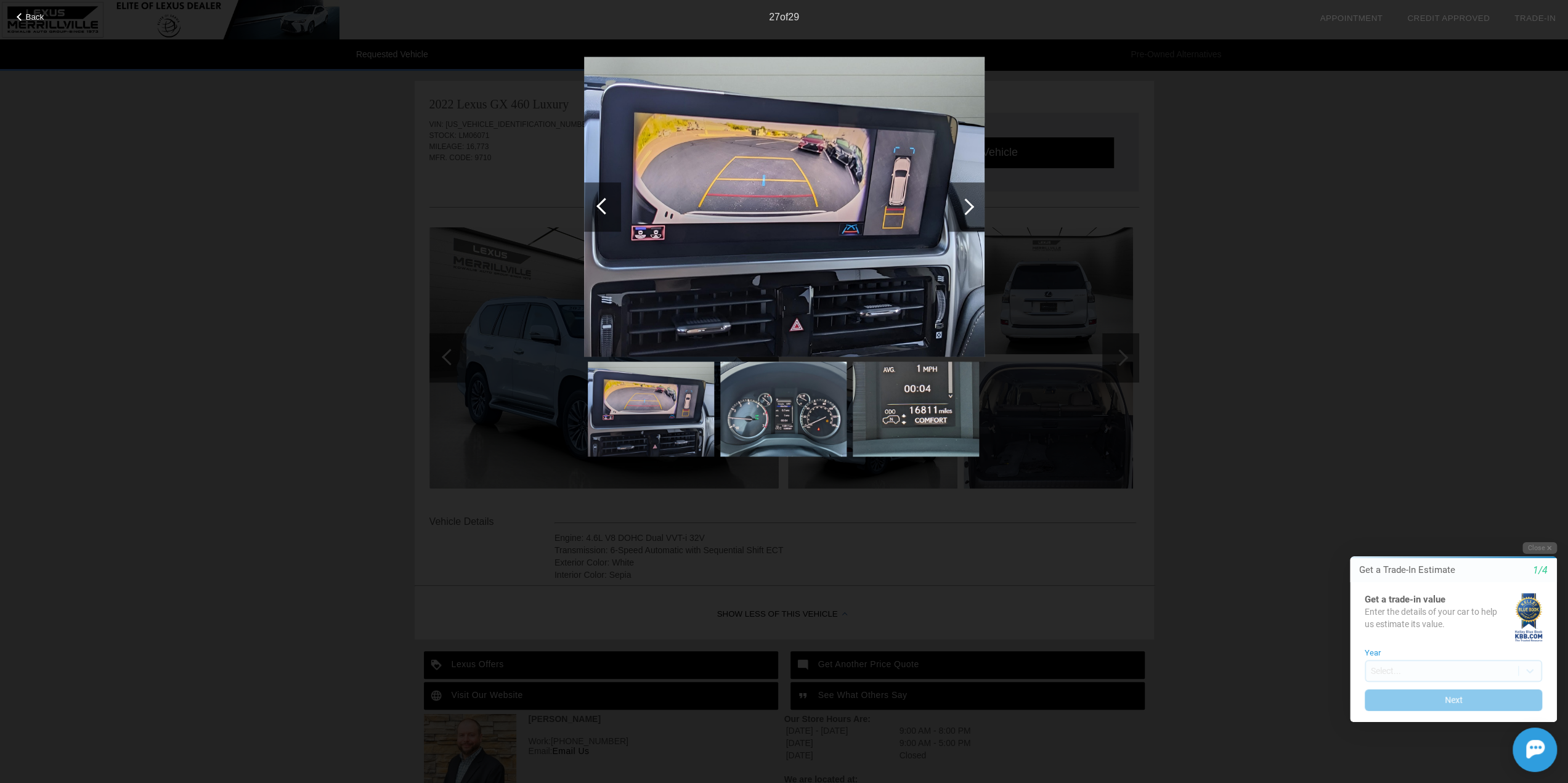
click at [967, 206] on div at bounding box center [966, 207] width 17 height 17
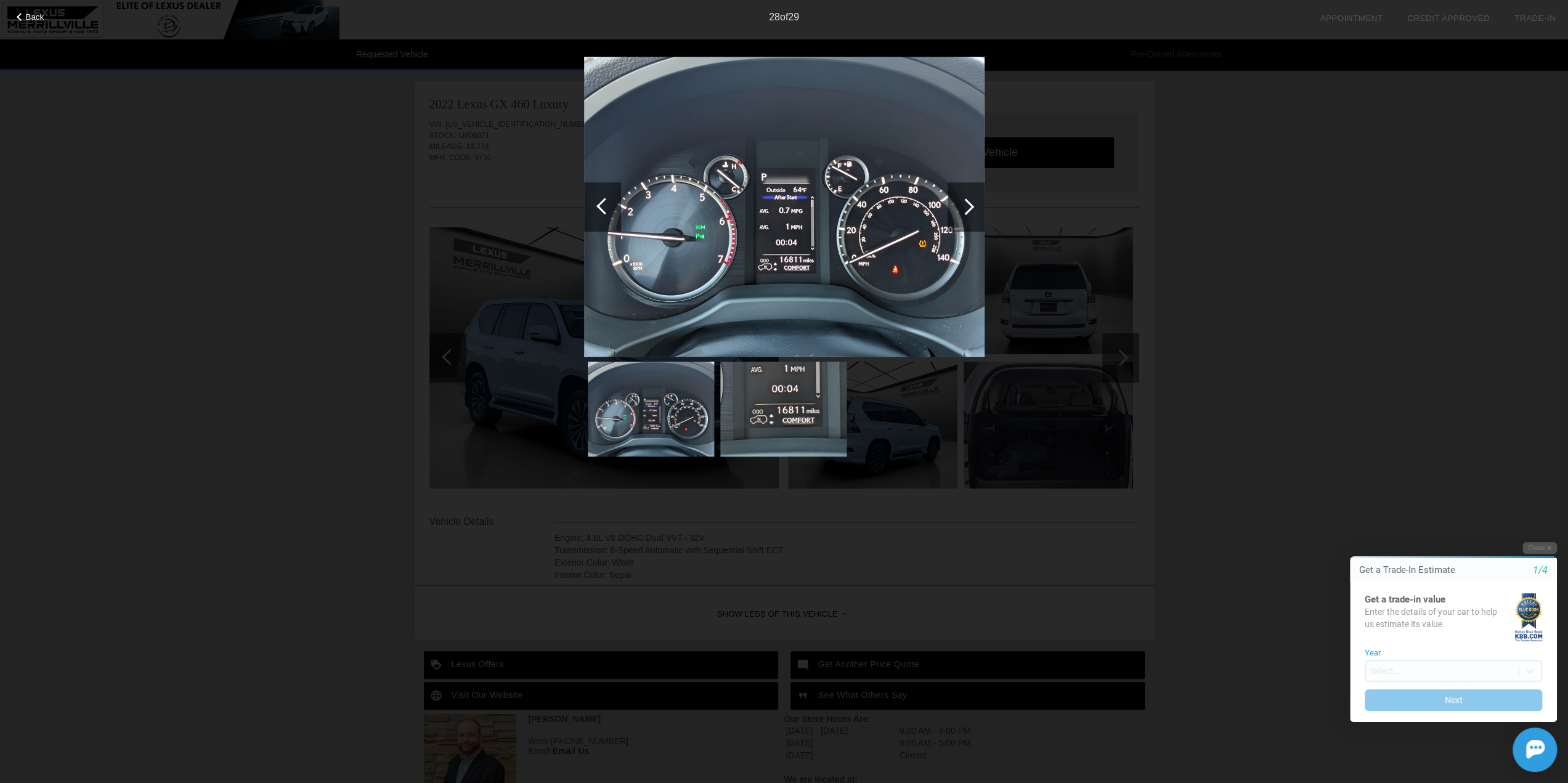
click at [962, 203] on div at bounding box center [966, 207] width 17 height 17
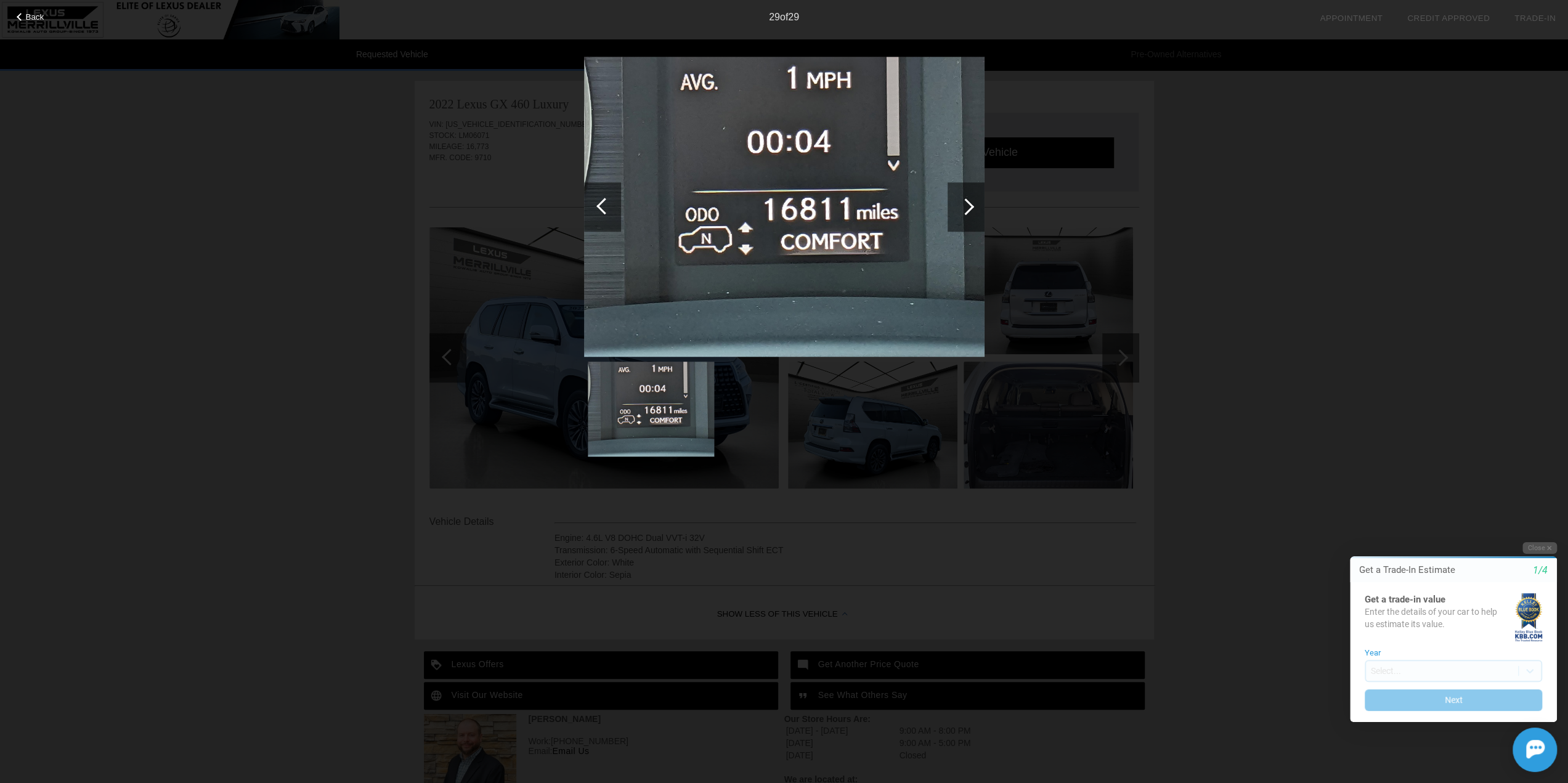
click at [966, 203] on div at bounding box center [966, 207] width 17 height 17
click at [969, 205] on div at bounding box center [966, 207] width 17 height 17
click at [971, 209] on div at bounding box center [966, 207] width 37 height 49
click at [1174, 261] on div "Back 29 of 29" at bounding box center [784, 392] width 1568 height 783
click at [1242, 134] on div "Back 29 of 29" at bounding box center [784, 392] width 1568 height 783
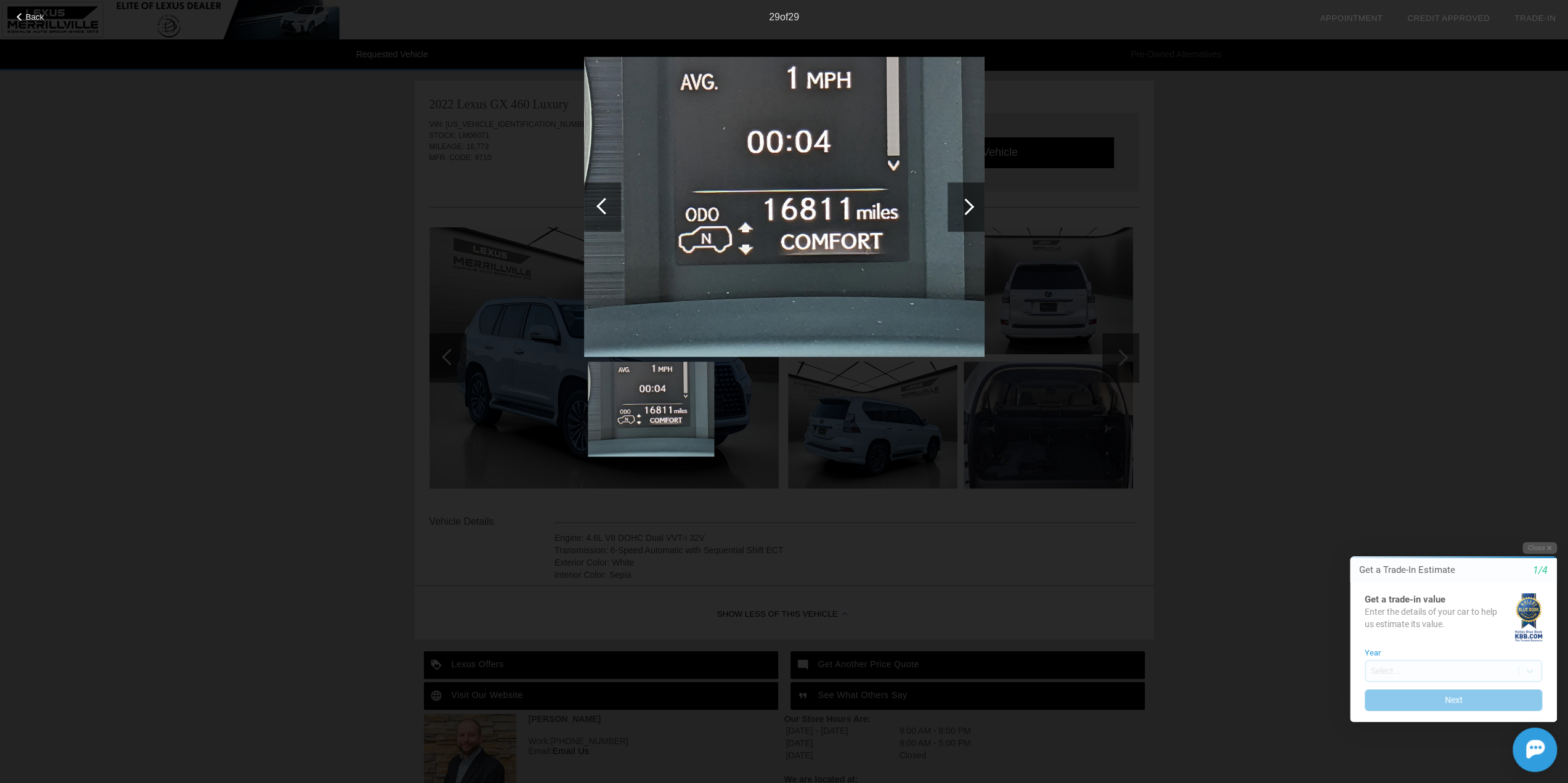
click at [346, 433] on div "Back 29 of 29" at bounding box center [784, 392] width 1568 height 783
click at [40, 17] on span "Back" at bounding box center [35, 17] width 19 height 9
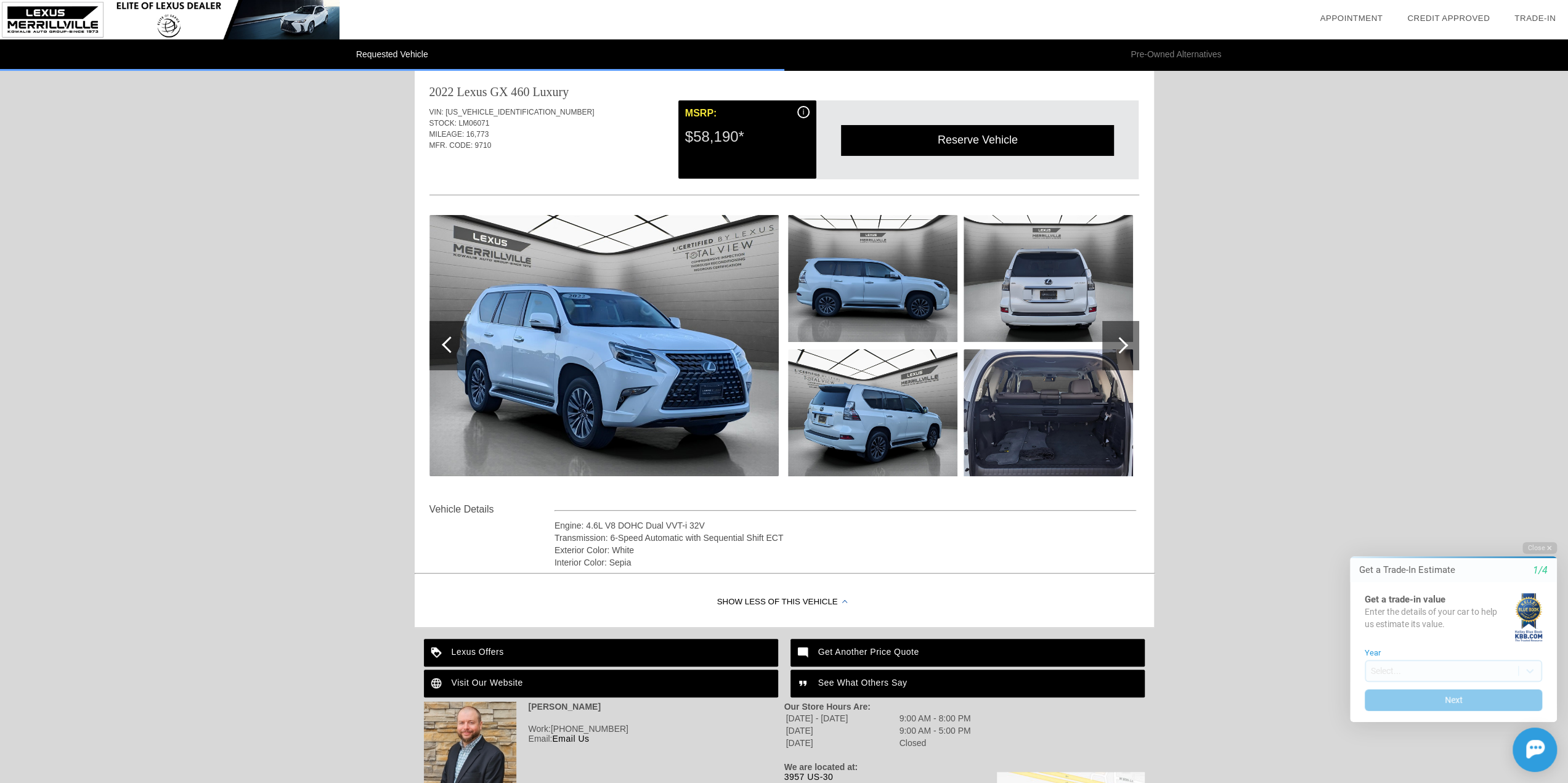
scroll to position [0, 0]
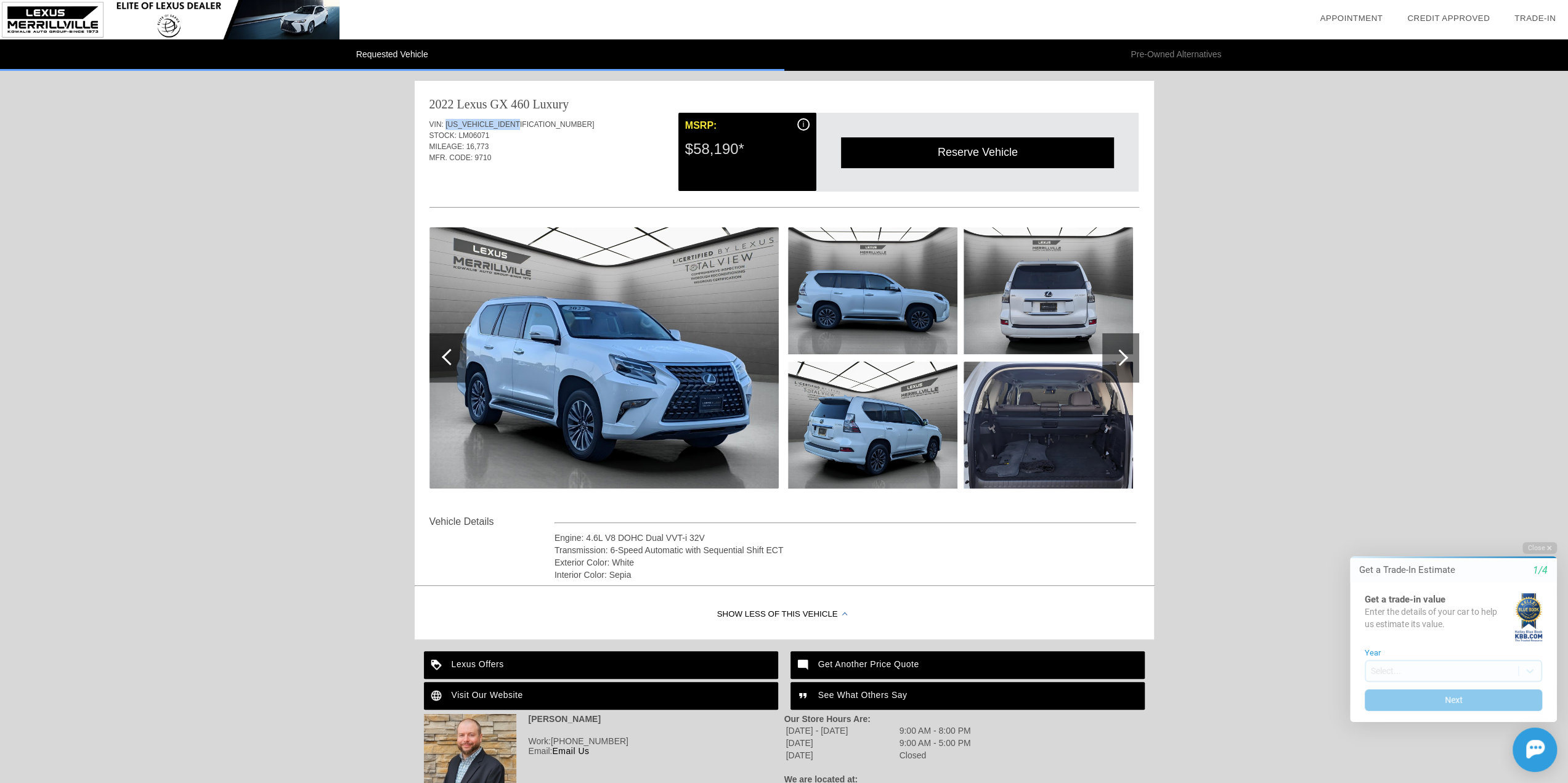
drag, startPoint x: 445, startPoint y: 124, endPoint x: 522, endPoint y: 123, distance: 77.0
click at [522, 123] on div "VIN: [US_VEHICLE_IDENTIFICATION_NUMBER]" at bounding box center [784, 125] width 710 height 11
copy span "[US_VEHICLE_IDENTIFICATION_NUMBER]"
click at [535, 162] on div "MFR. CODE: 9710" at bounding box center [784, 157] width 710 height 11
